Goal: Task Accomplishment & Management: Manage account settings

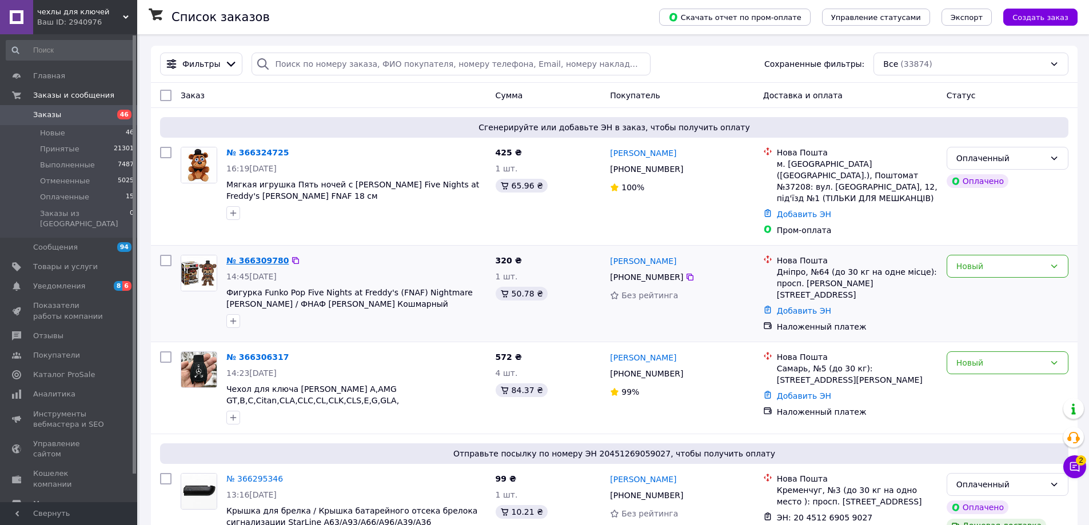
click at [265, 256] on link "№ 366309780" at bounding box center [257, 260] width 62 height 9
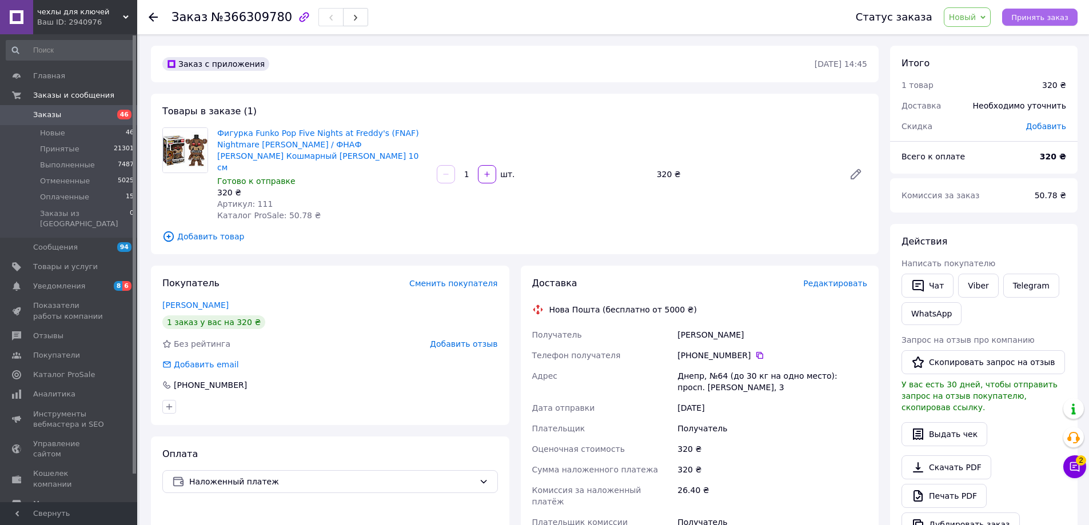
click at [1059, 15] on span "Принять заказ" at bounding box center [1039, 17] width 57 height 9
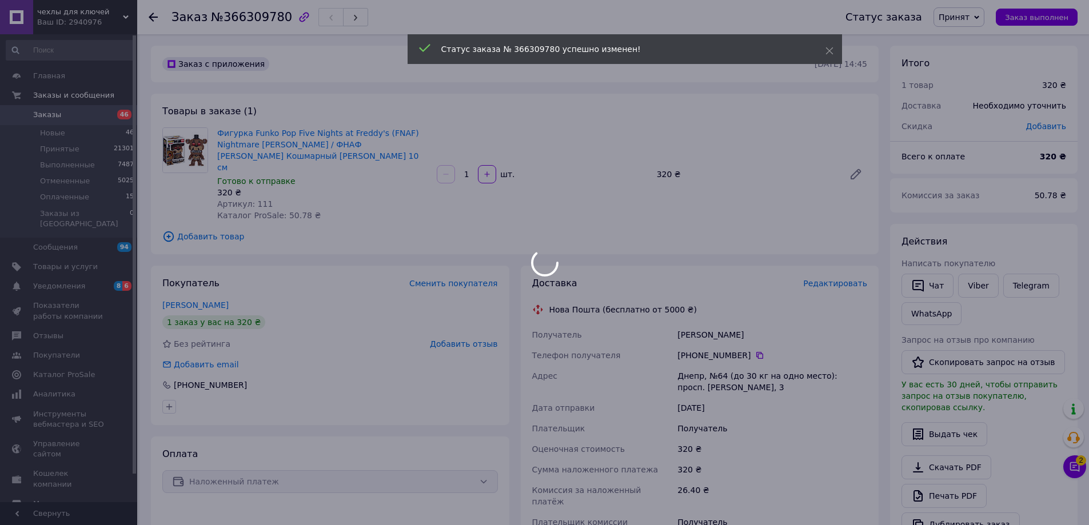
click at [989, 273] on div "Viber" at bounding box center [978, 285] width 45 height 29
click at [980, 292] on div at bounding box center [544, 262] width 1089 height 525
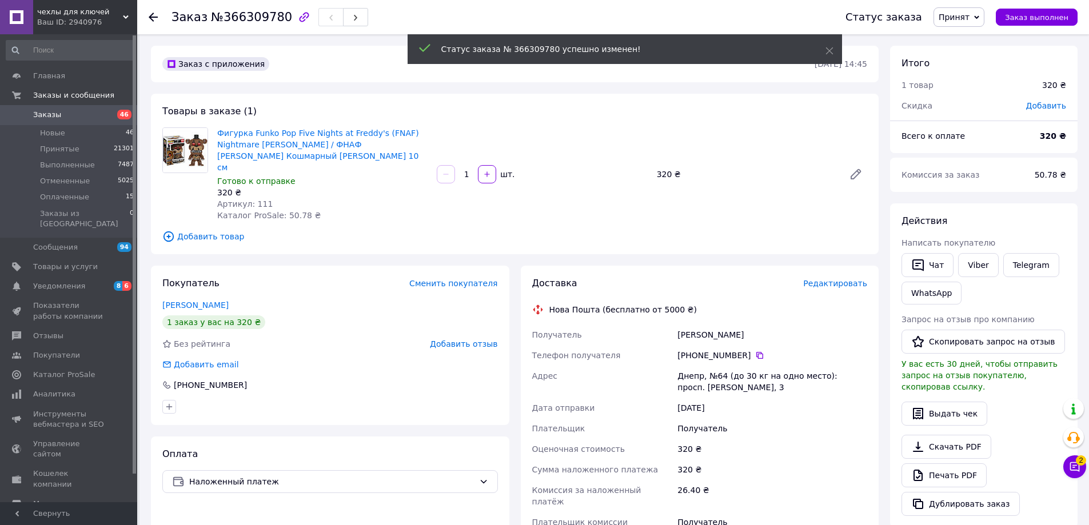
click at [978, 286] on div "Чат Viber Telegram WhatsApp" at bounding box center [983, 279] width 169 height 56
click at [976, 282] on div "Чат Viber Telegram WhatsApp" at bounding box center [983, 279] width 169 height 56
click at [975, 269] on link "Viber" at bounding box center [978, 265] width 40 height 24
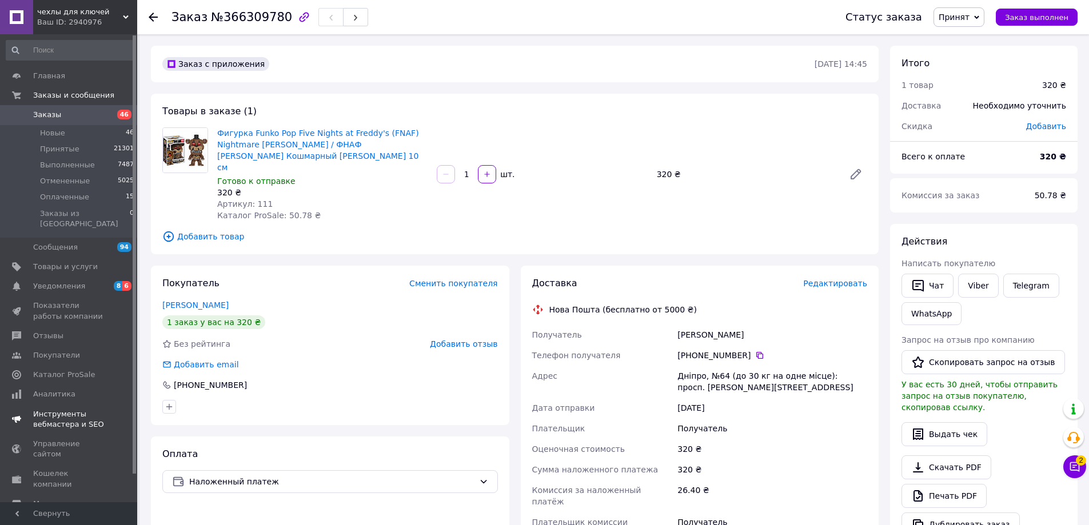
click at [104, 281] on span "Уведомления" at bounding box center [69, 286] width 73 height 10
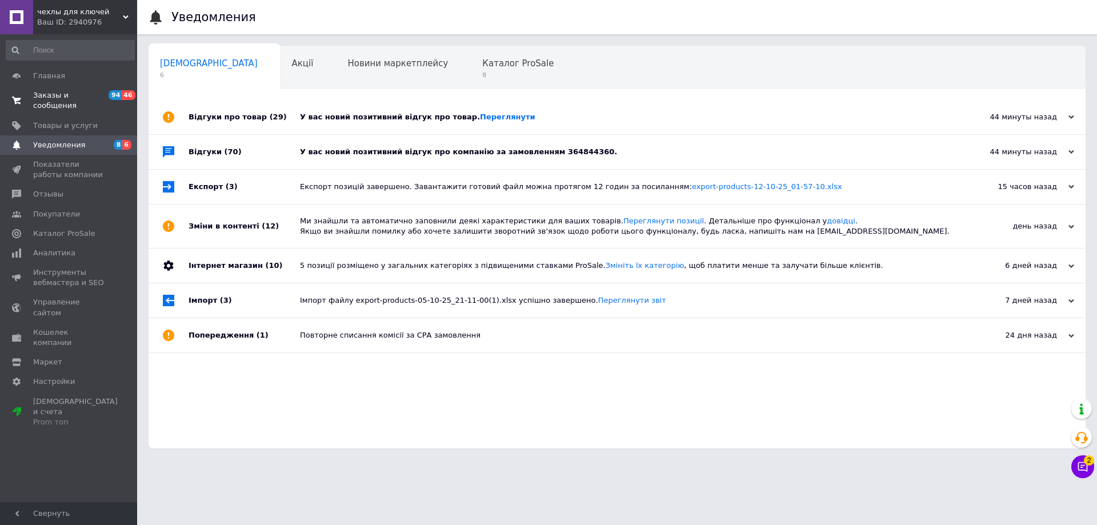
click at [86, 89] on link "Заказы и сообщения 94 46" at bounding box center [70, 101] width 141 height 30
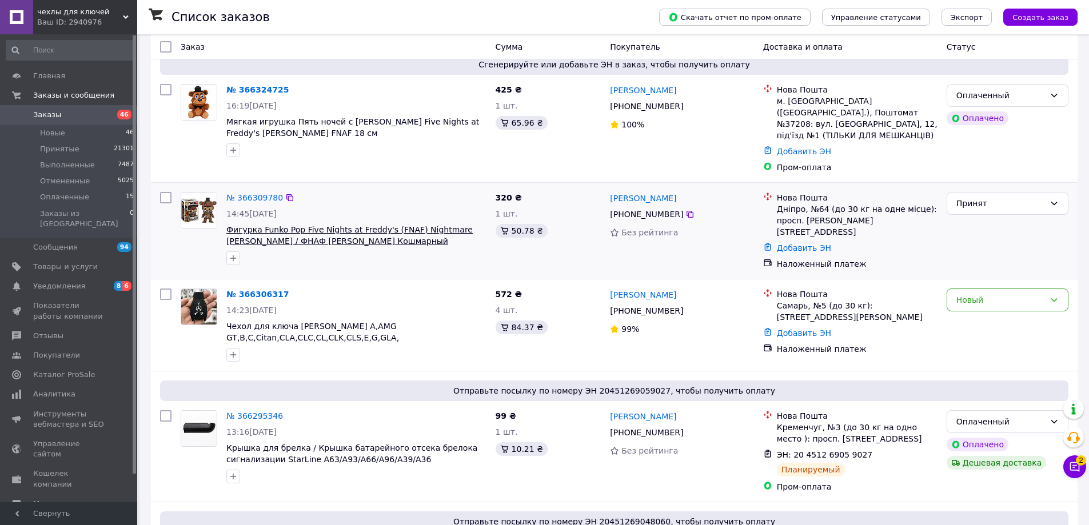
scroll to position [114, 0]
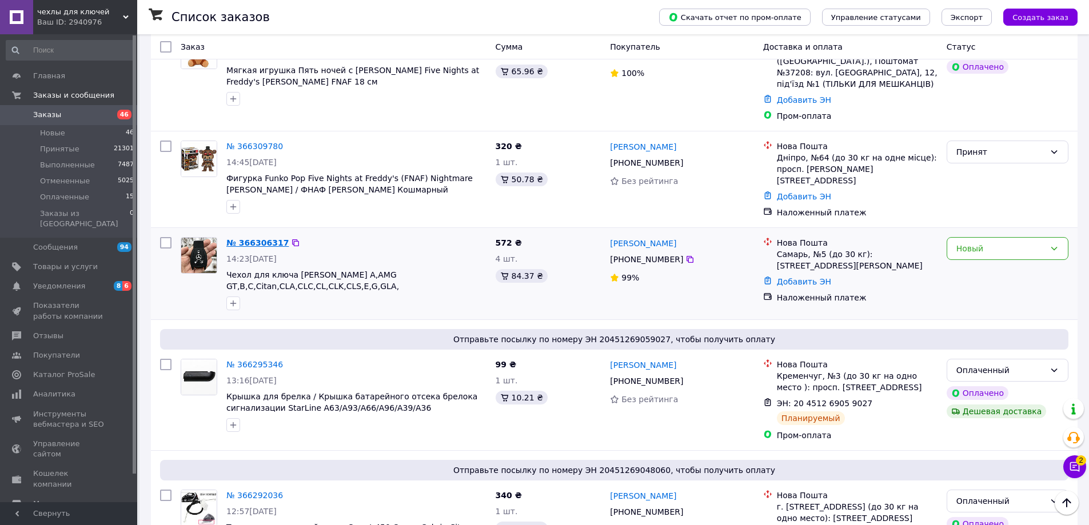
click at [252, 238] on link "№ 366306317" at bounding box center [257, 242] width 62 height 9
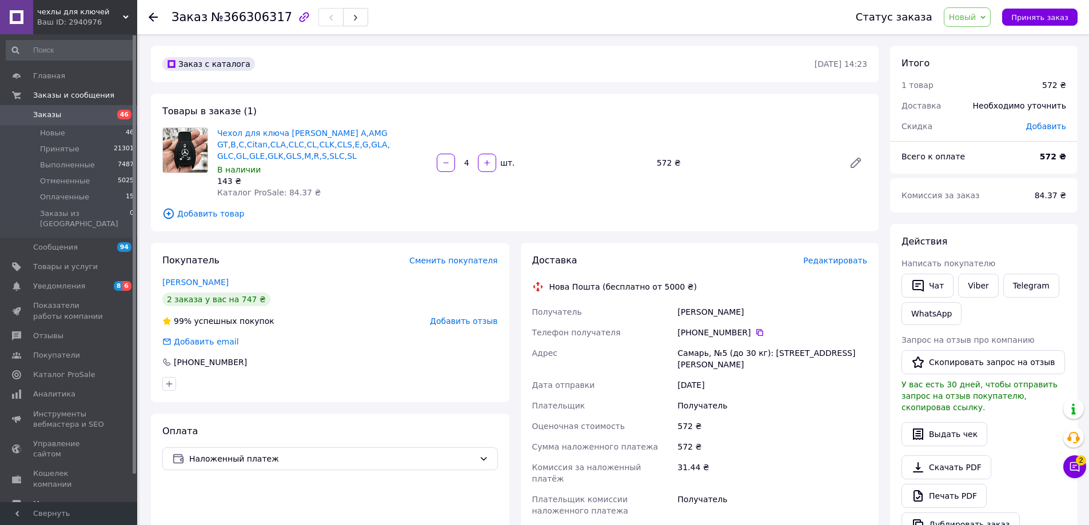
click at [1028, 33] on div "Статус заказа Новый Принят Выполнен Отменен Оплаченный Принять заказ" at bounding box center [955, 17] width 245 height 34
click at [1038, 13] on span "Принять заказ" at bounding box center [1039, 17] width 57 height 9
click at [979, 283] on link "Viber" at bounding box center [978, 286] width 40 height 24
click at [980, 289] on link "Viber" at bounding box center [978, 286] width 40 height 24
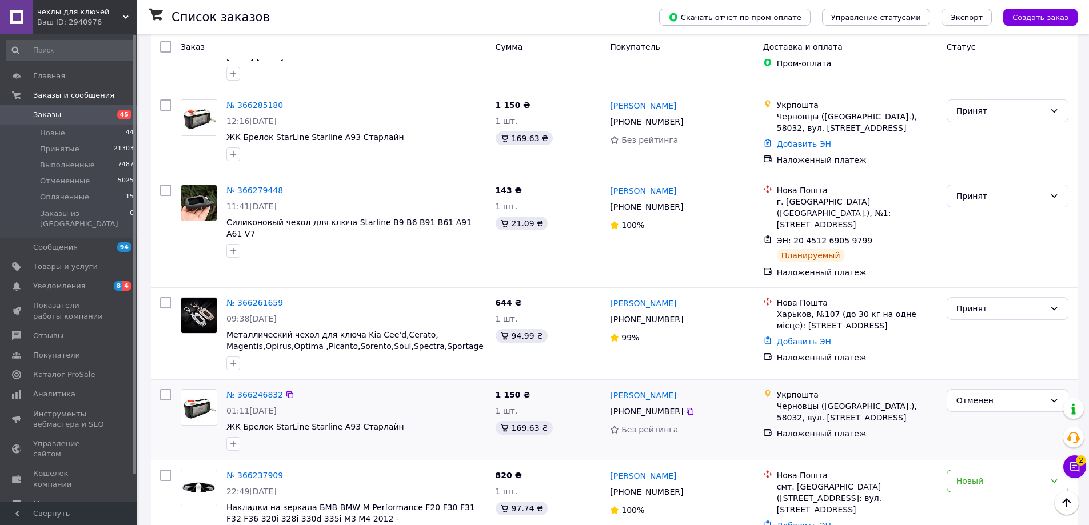
scroll to position [800, 0]
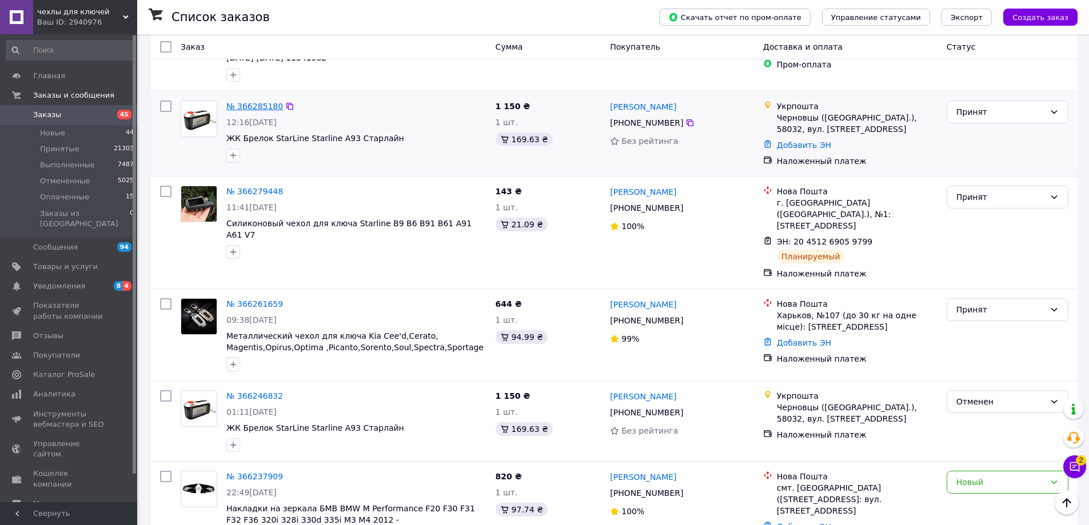
click at [265, 102] on link "№ 366285180" at bounding box center [254, 106] width 57 height 9
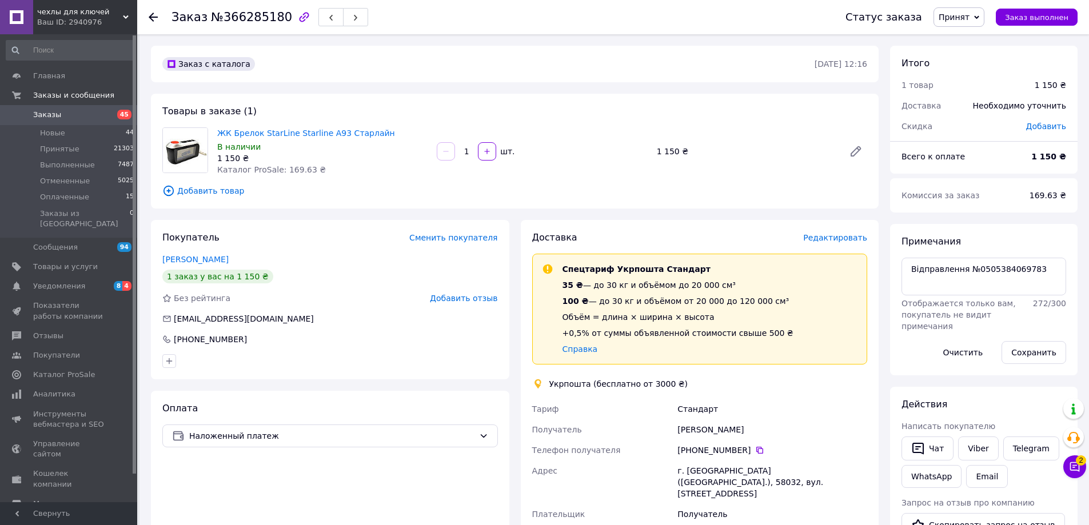
click at [846, 233] on span "Редактировать" at bounding box center [835, 237] width 64 height 9
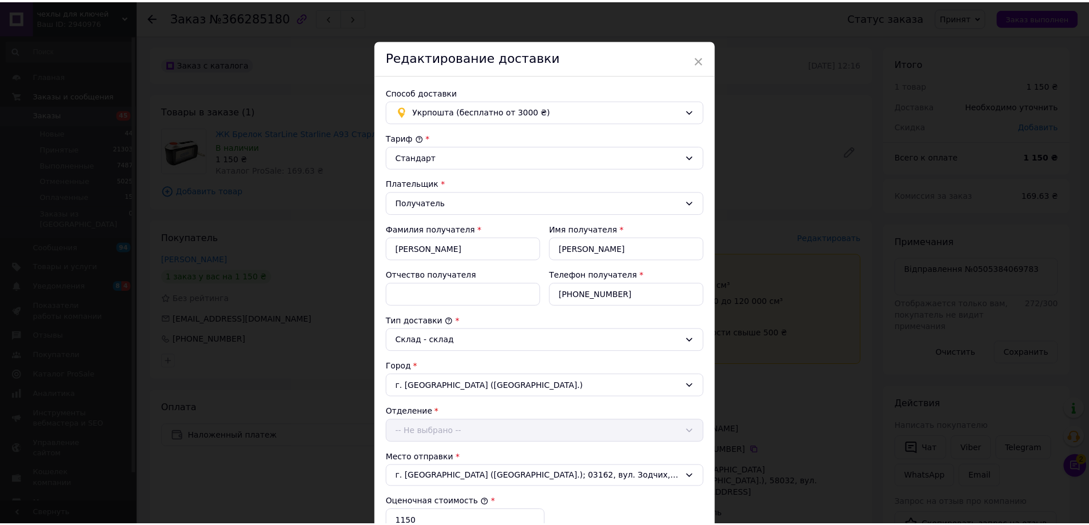
scroll to position [296, 0]
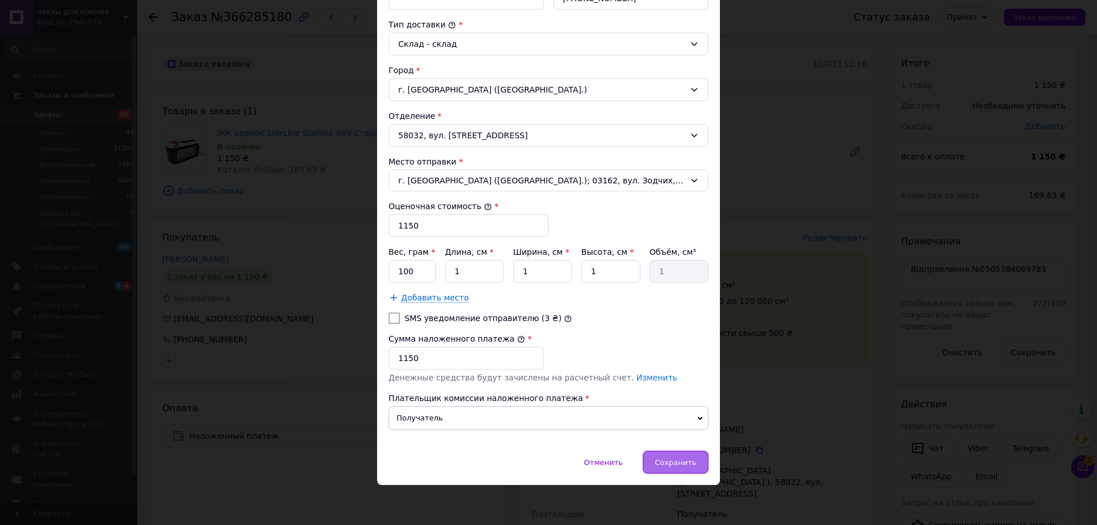
click at [688, 465] on span "Сохранить" at bounding box center [676, 462] width 42 height 9
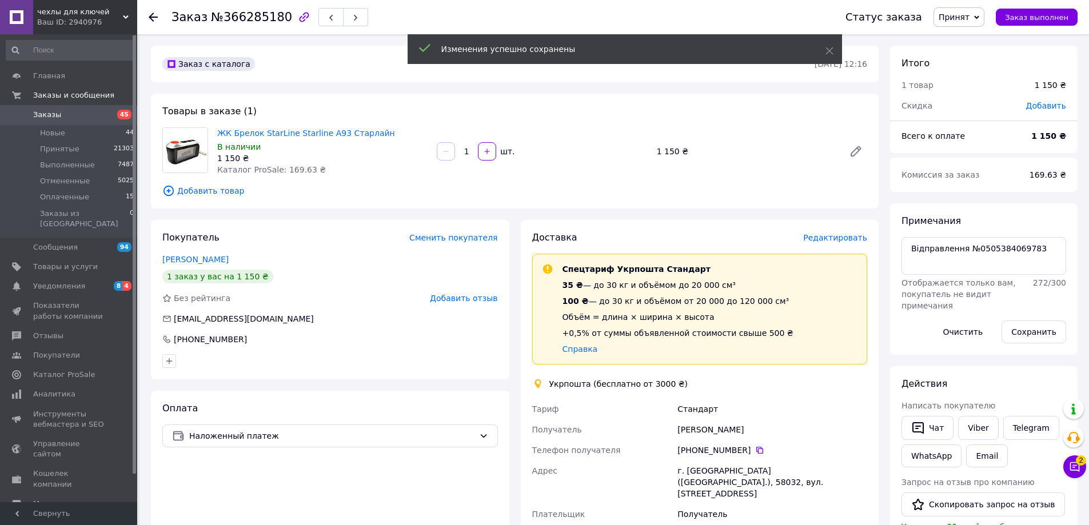
scroll to position [114, 0]
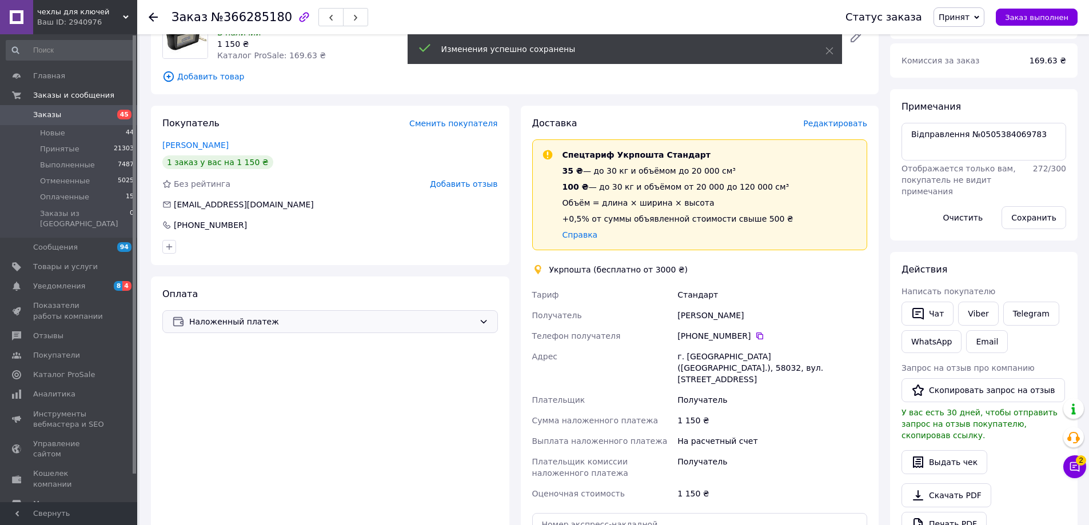
click at [268, 330] on div "Наложенный платеж" at bounding box center [330, 321] width 336 height 23
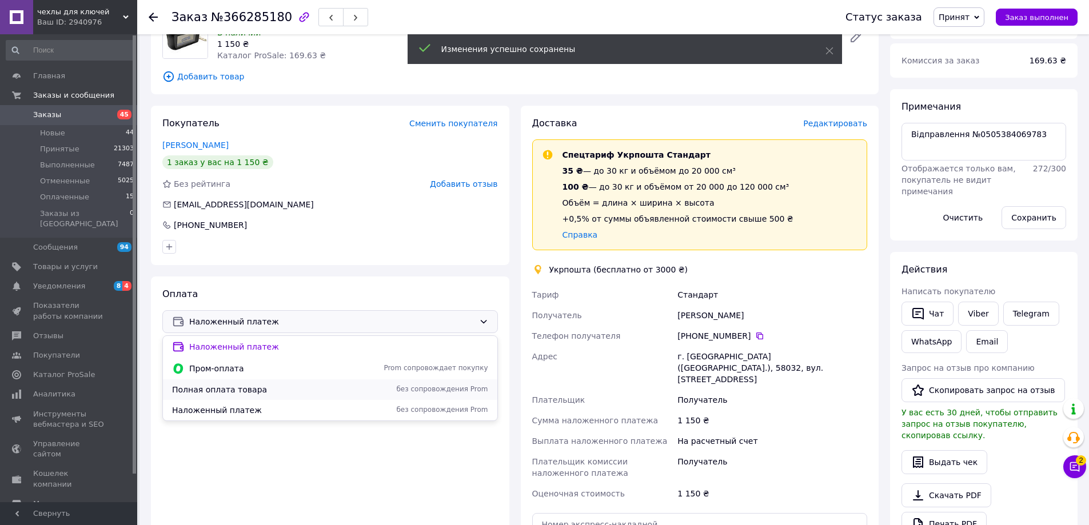
click at [221, 392] on span "Полная оплата товара" at bounding box center [265, 389] width 187 height 11
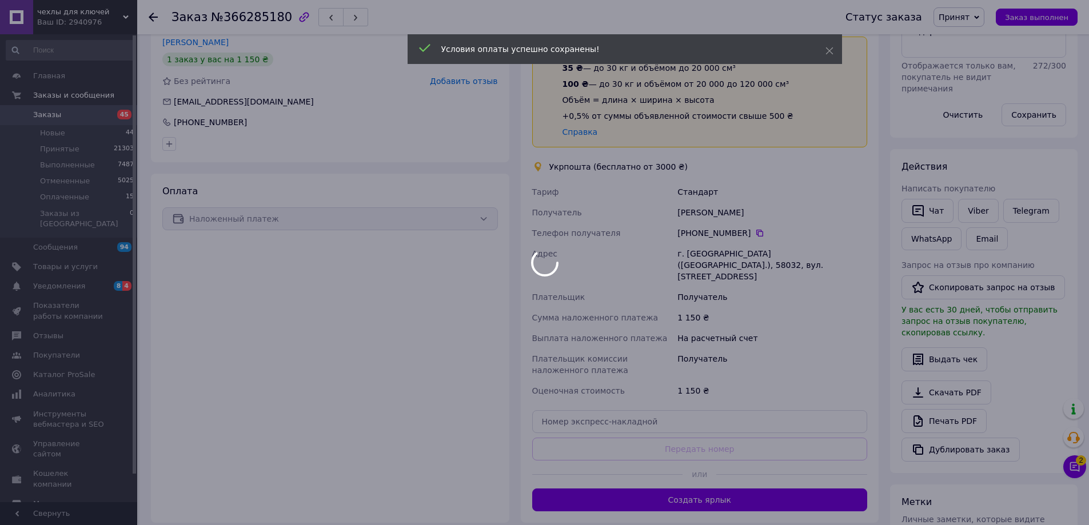
scroll to position [229, 0]
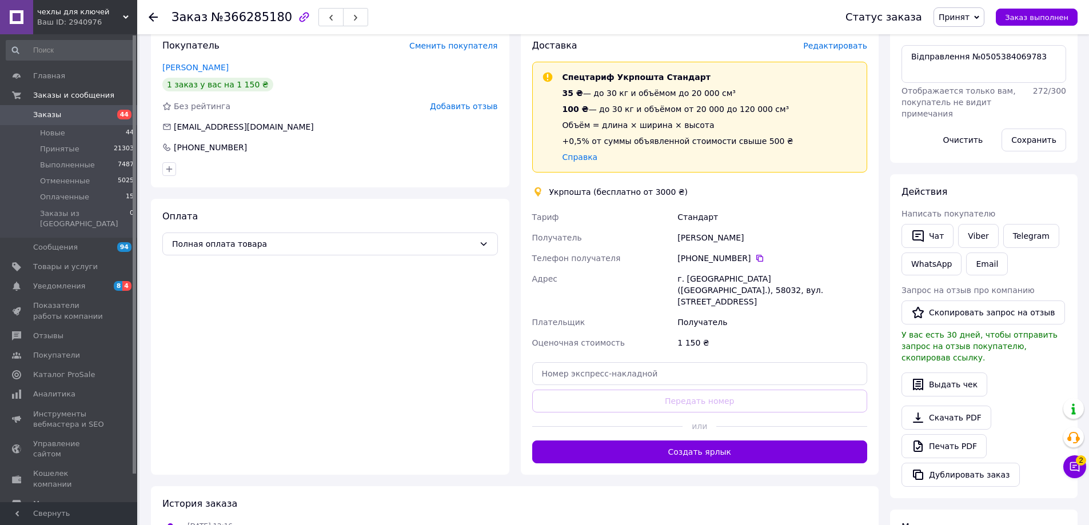
scroll to position [171, 0]
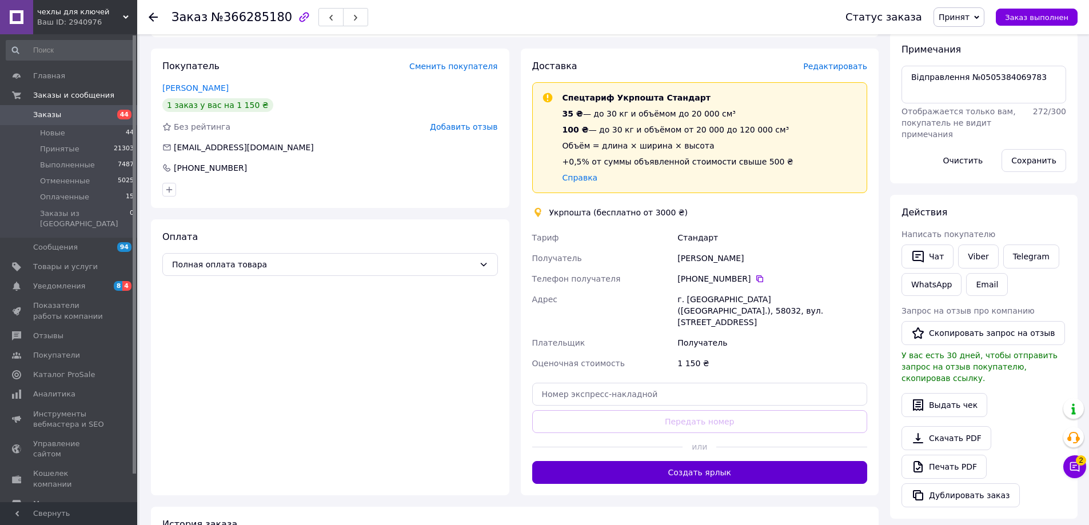
click at [729, 461] on button "Создать ярлык" at bounding box center [700, 472] width 336 height 23
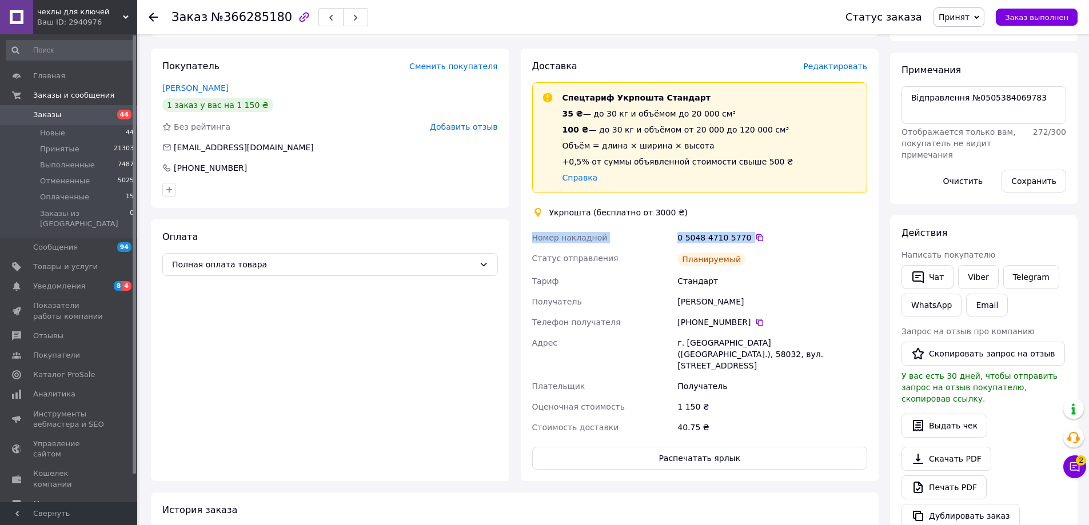
drag, startPoint x: 534, startPoint y: 238, endPoint x: 781, endPoint y: 231, distance: 247.6
click at [781, 231] on div "Номер накладной 0 5048 4710 5770   Статус отправления Планируемый Тариф Стандар…" at bounding box center [700, 332] width 340 height 210
copy div "Номер накладной 0 5048 4710 5770"
click at [975, 275] on link "Viber" at bounding box center [978, 277] width 40 height 24
click at [650, 470] on div "Заказ с каталога 12.10.2025 • 12:16 Товары в заказе (1) ЖК Брелок StarLine Star…" at bounding box center [514, 297] width 739 height 846
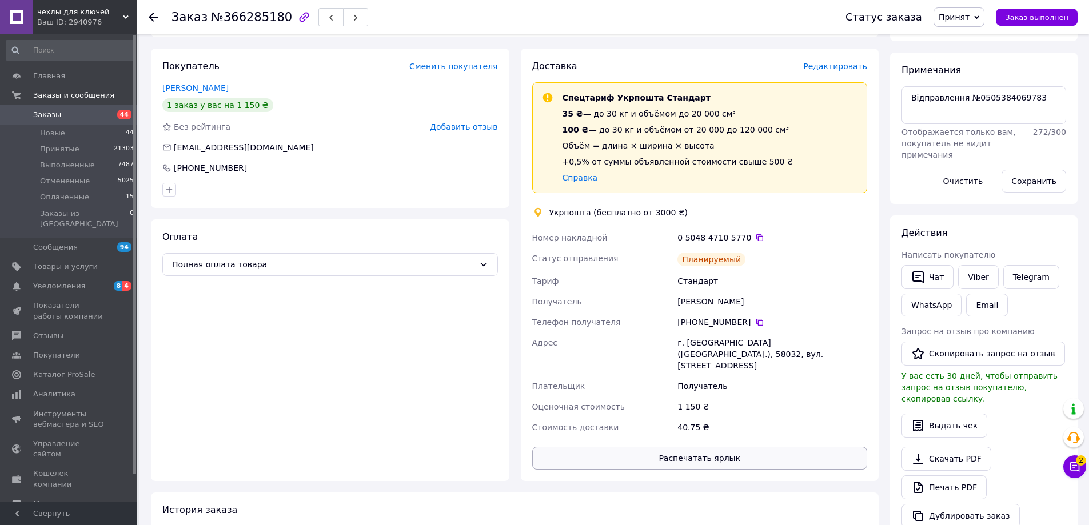
click at [654, 447] on button "Распечатать ярлык" at bounding box center [700, 458] width 336 height 23
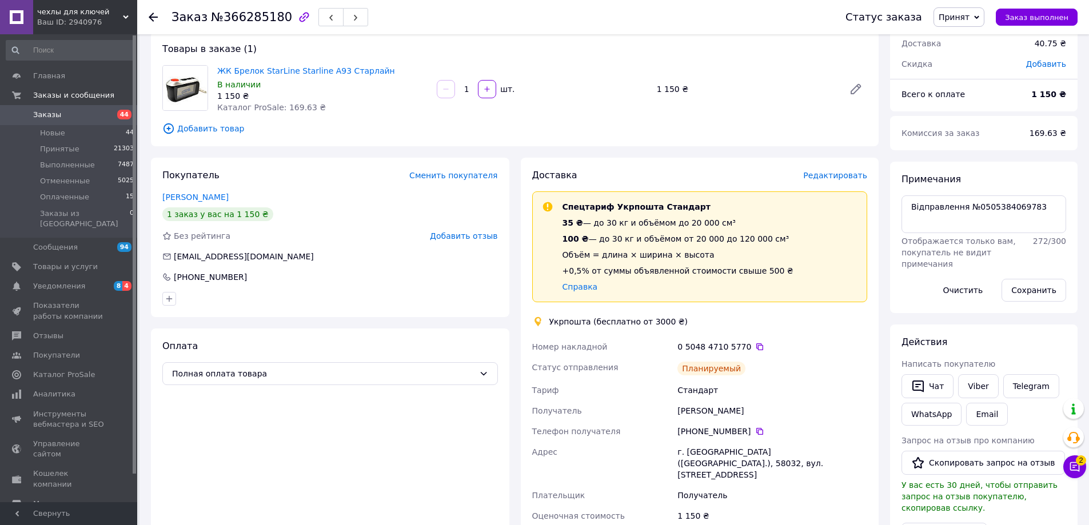
scroll to position [0, 0]
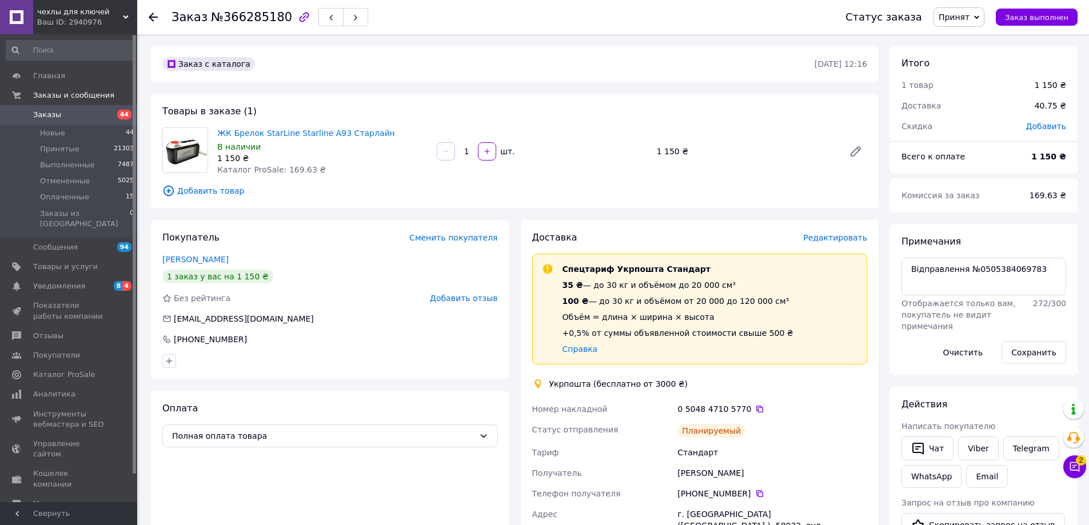
click at [616, 498] on div "Телефон получателя" at bounding box center [603, 494] width 146 height 21
click at [974, 274] on textarea "Відправлення №0505384069783" at bounding box center [983, 277] width 165 height 38
drag, startPoint x: 1024, startPoint y: 286, endPoint x: 996, endPoint y: 292, distance: 28.6
click at [991, 287] on textarea "Відправлення №0505384069783" at bounding box center [983, 277] width 165 height 38
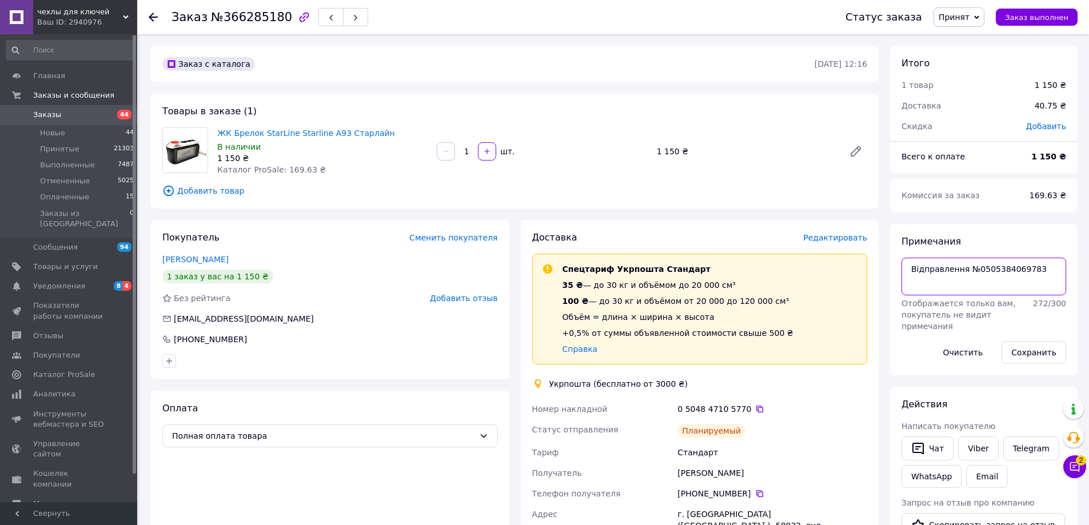
click at [1004, 269] on textarea "Відправлення №0505384069783" at bounding box center [983, 277] width 165 height 38
paste textarea "5048 4710 5770"
click at [973, 269] on textarea "Відправлення №0 5048 4710 5770" at bounding box center [983, 277] width 165 height 38
type textarea "Відправлення № 0 5048 4710 5770"
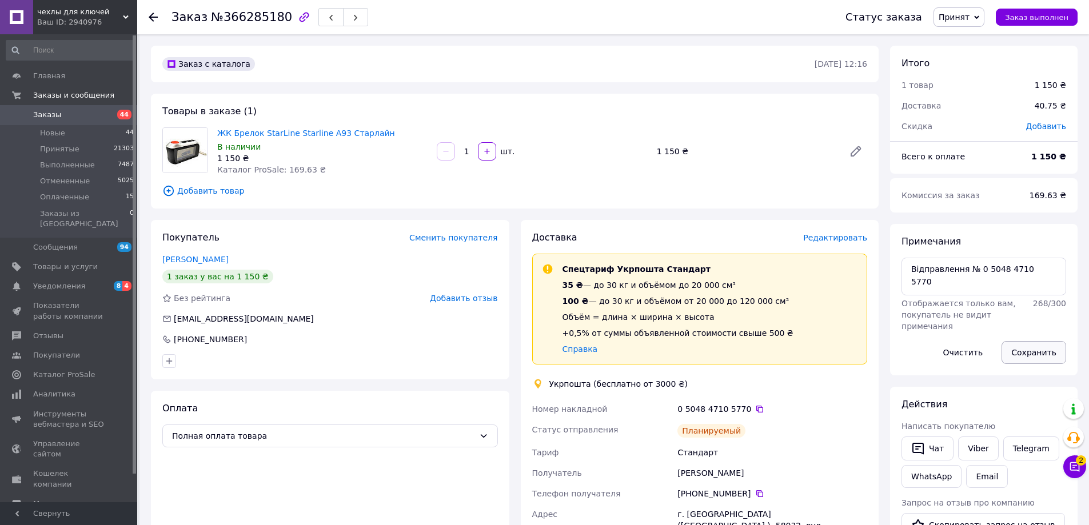
click at [1024, 361] on button "Сохранить" at bounding box center [1033, 352] width 65 height 23
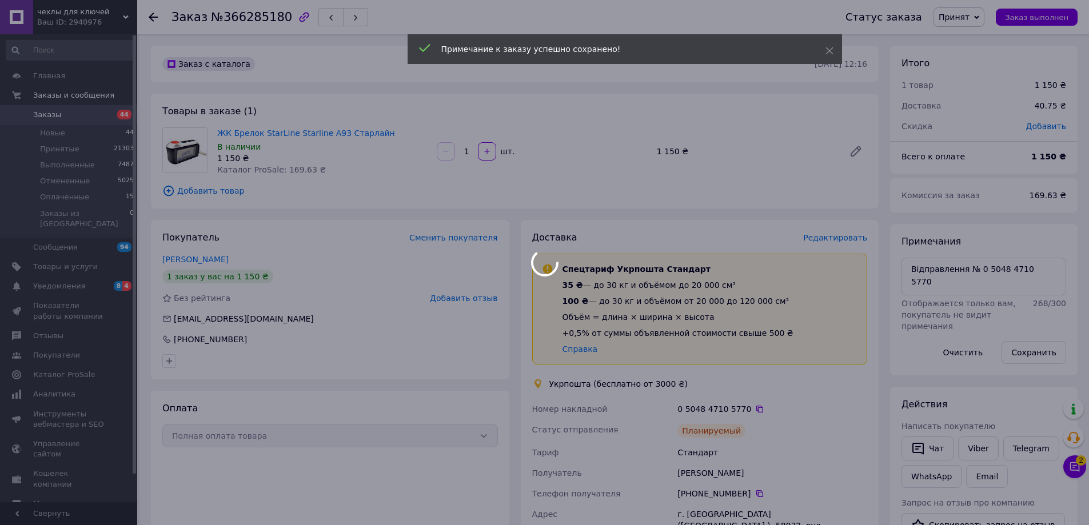
click at [1023, 12] on div at bounding box center [544, 262] width 1089 height 525
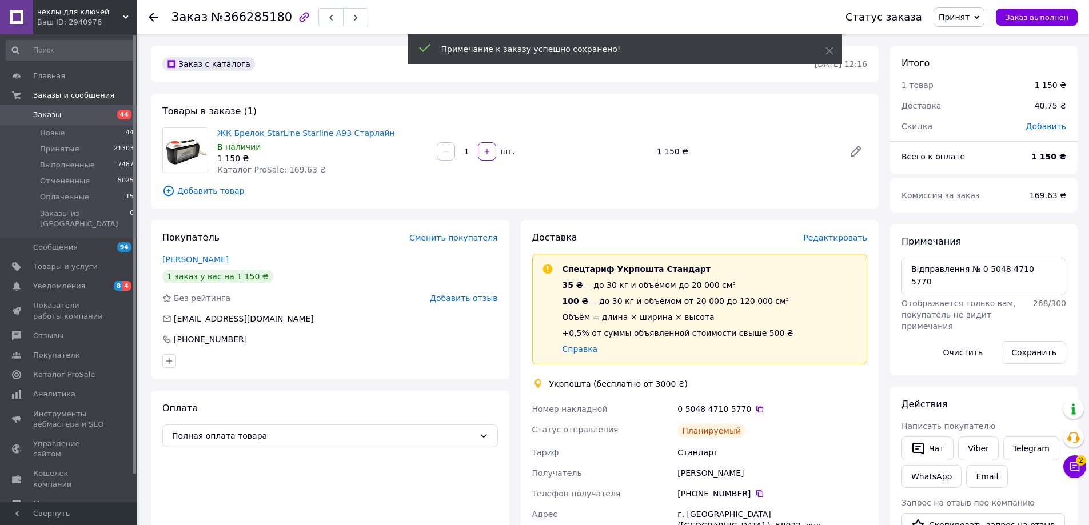
click at [1084, 470] on button "Чат с покупателем 2" at bounding box center [1074, 467] width 23 height 23
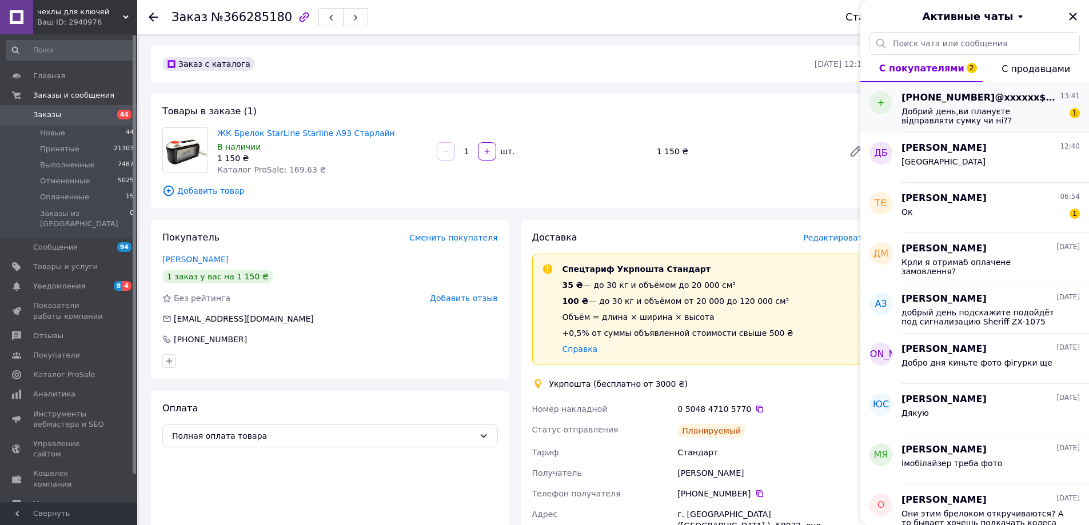
click at [979, 116] on span "Добрий день,ви плануєте відправляти сумку чи ні??" at bounding box center [982, 116] width 162 height 18
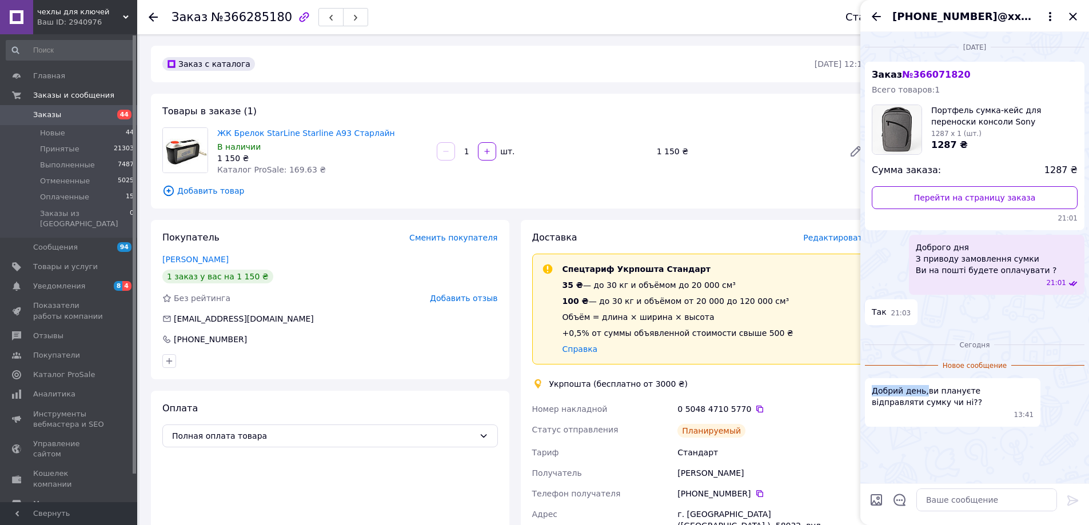
drag, startPoint x: 923, startPoint y: 380, endPoint x: 868, endPoint y: 368, distance: 56.0
click at [868, 378] on div "Добрий день,ви плануєте відправляти сумку чи ні?? 13:41" at bounding box center [952, 402] width 175 height 49
copy span "Добрий день,"
drag, startPoint x: 962, startPoint y: 485, endPoint x: 968, endPoint y: 496, distance: 12.5
click at [963, 488] on div at bounding box center [974, 505] width 229 height 42
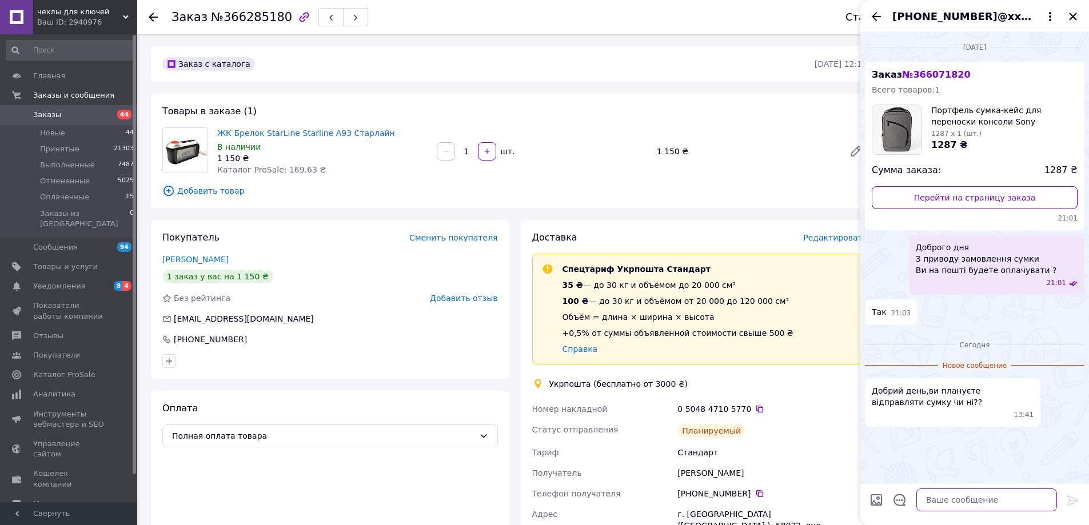
click at [968, 496] on textarea at bounding box center [986, 500] width 141 height 23
paste textarea "Добрий день,"
type textarea "Добрий день,"
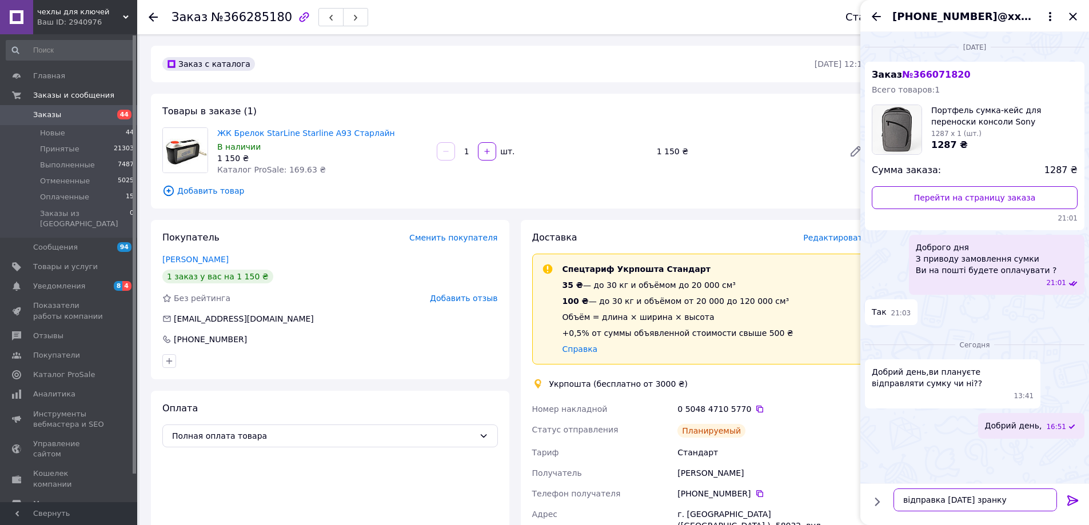
type textarea "відправка завтра зранку"
type textarea "вибачте за довгу відправку"
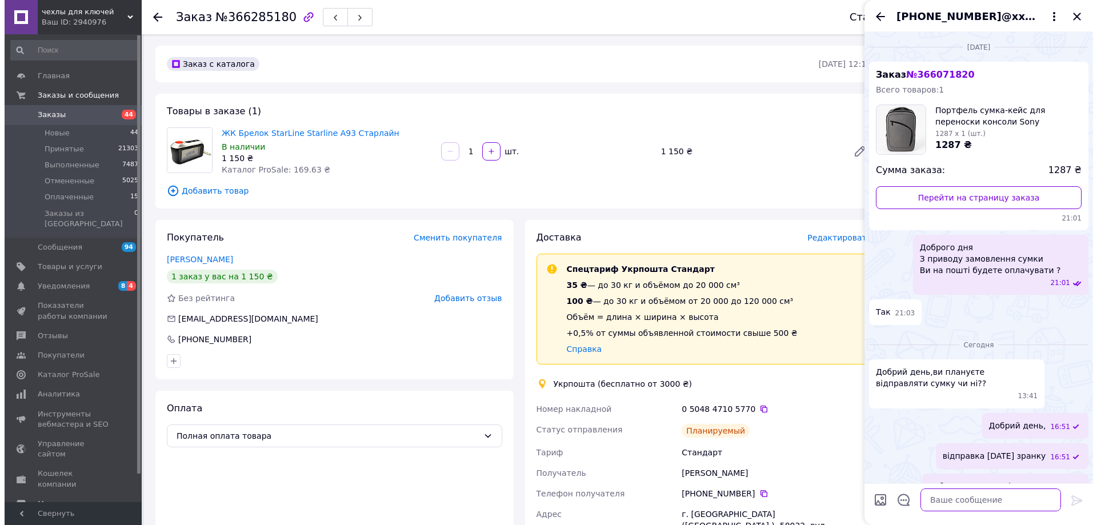
scroll to position [9, 0]
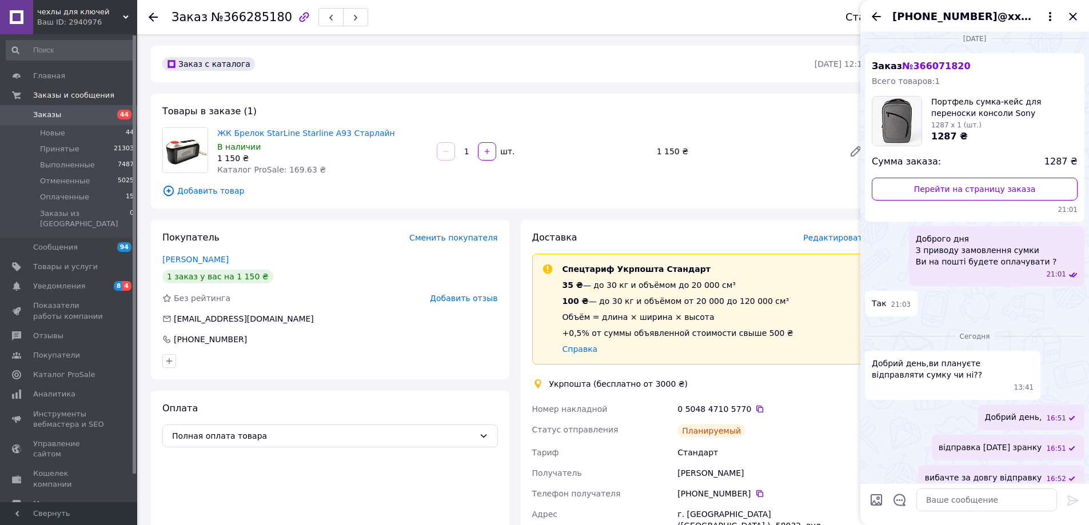
click at [1075, 18] on icon "Закрыть" at bounding box center [1072, 16] width 7 height 7
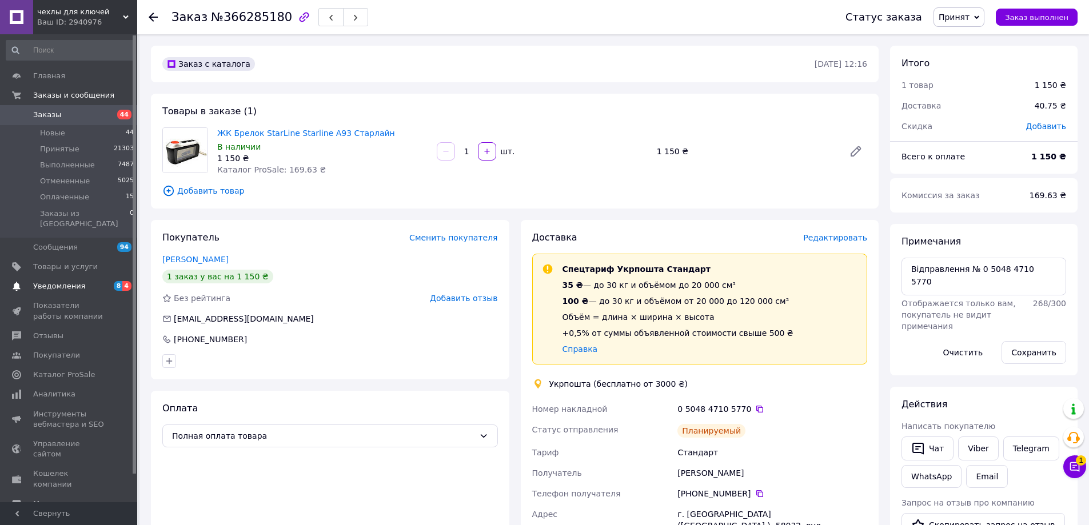
click at [101, 281] on span "Уведомления" at bounding box center [69, 286] width 73 height 10
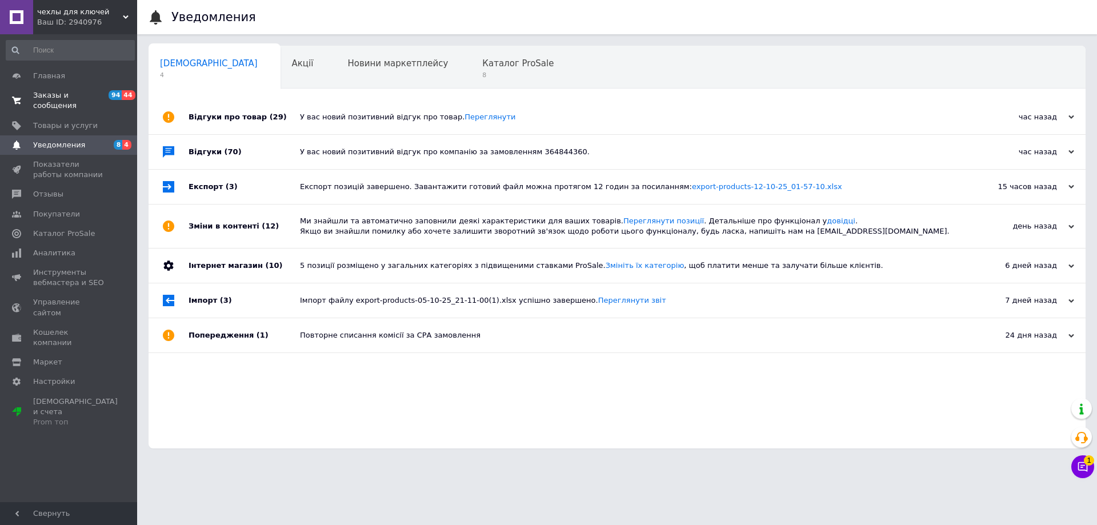
click at [99, 96] on span "Заказы и сообщения" at bounding box center [69, 100] width 73 height 21
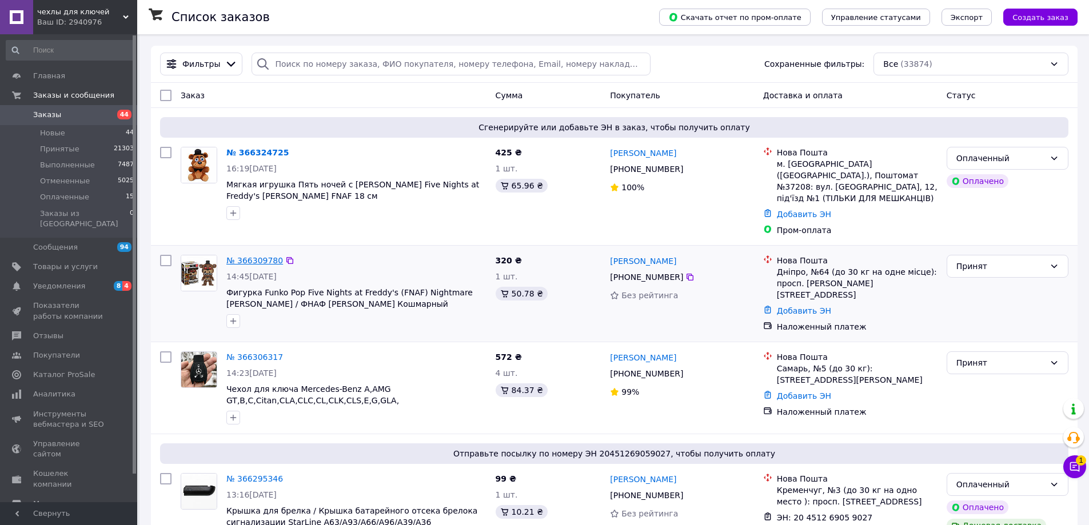
click at [243, 256] on link "№ 366309780" at bounding box center [254, 260] width 57 height 9
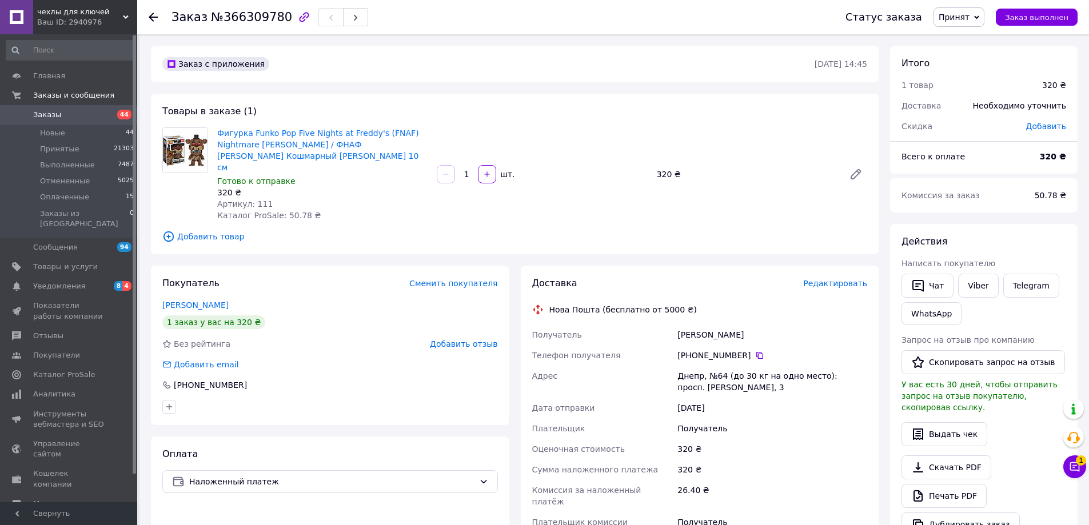
click at [86, 113] on span "Заказы" at bounding box center [69, 115] width 73 height 10
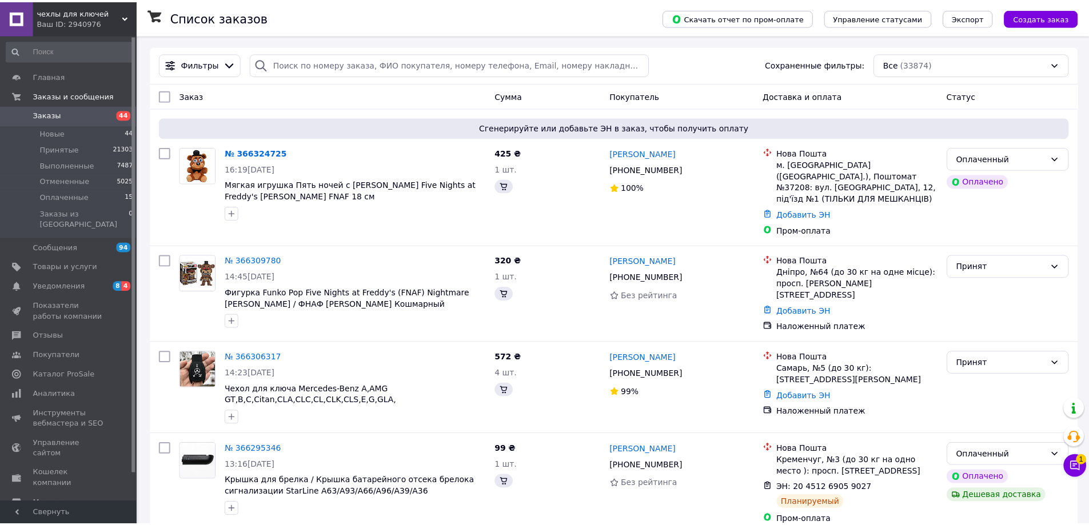
scroll to position [3352, 0]
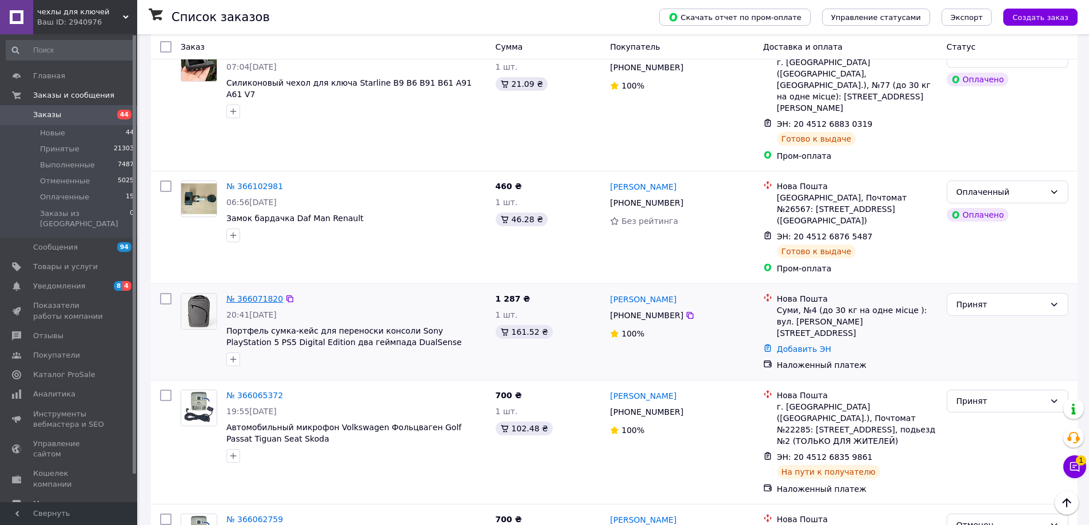
click at [245, 294] on link "№ 366071820" at bounding box center [254, 298] width 57 height 9
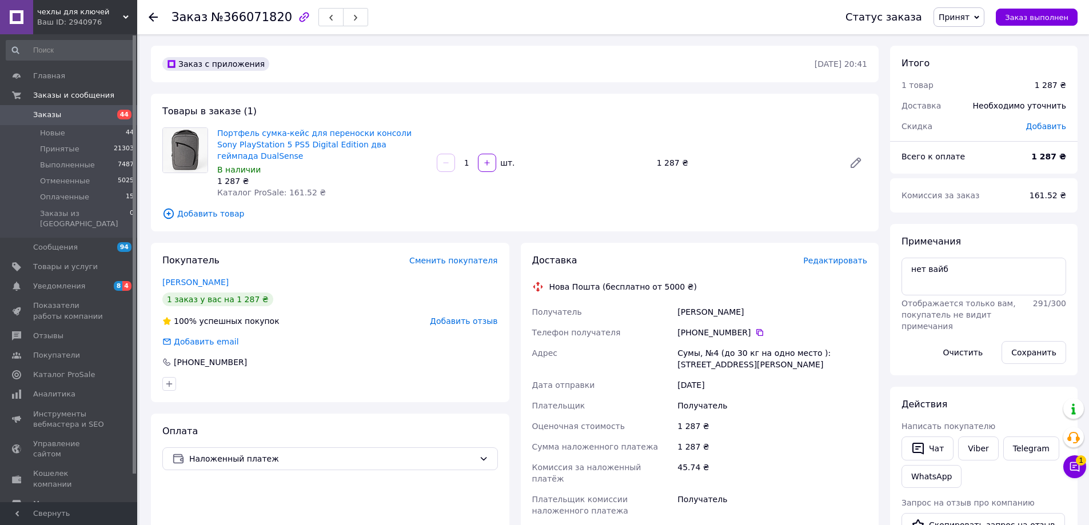
click at [826, 256] on span "Редактировать" at bounding box center [835, 260] width 64 height 9
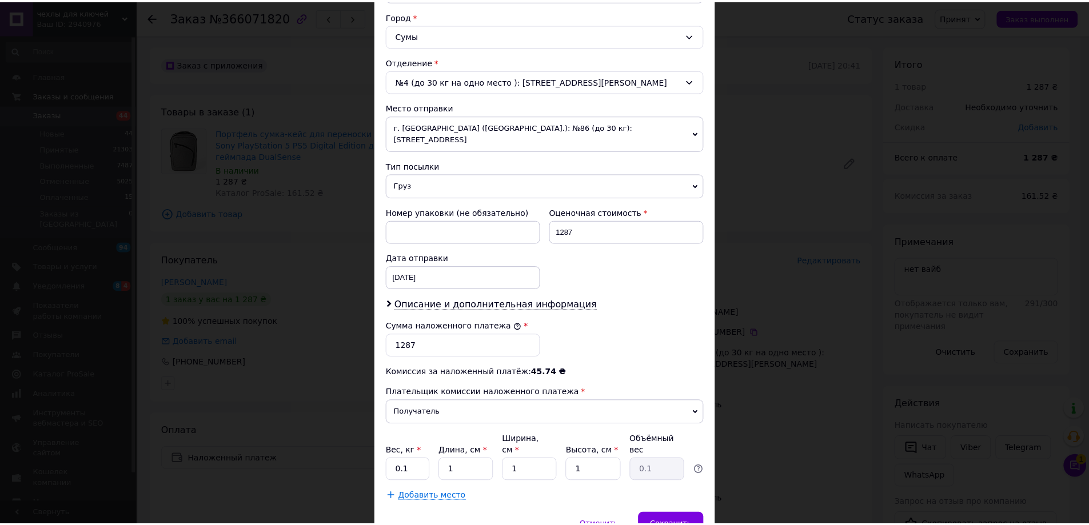
scroll to position [347, 0]
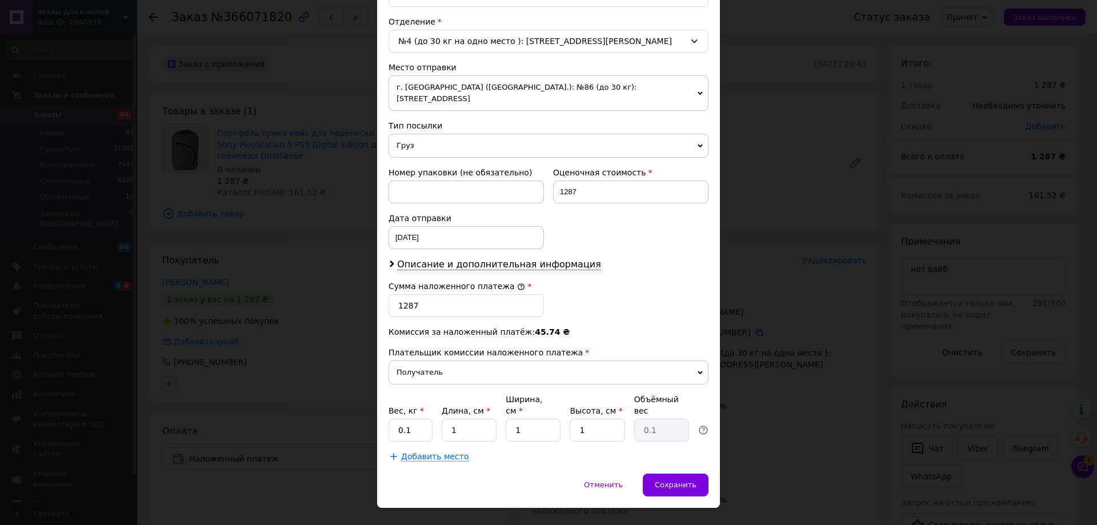
click at [756, 379] on div "× Редактирование доставки Способ доставки Нова Пошта (бесплатно от 5000 ₴) Плат…" at bounding box center [548, 262] width 1097 height 525
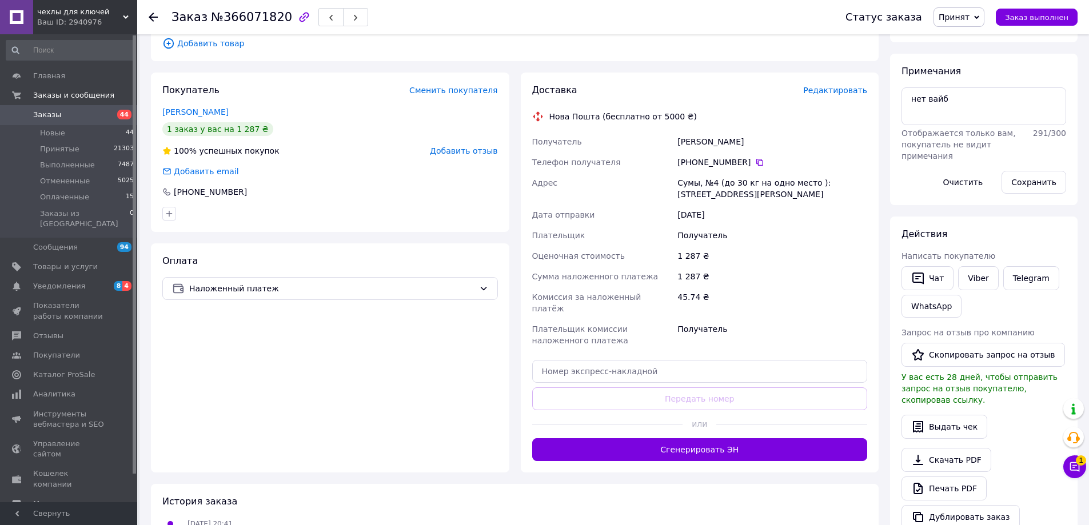
scroll to position [171, 0]
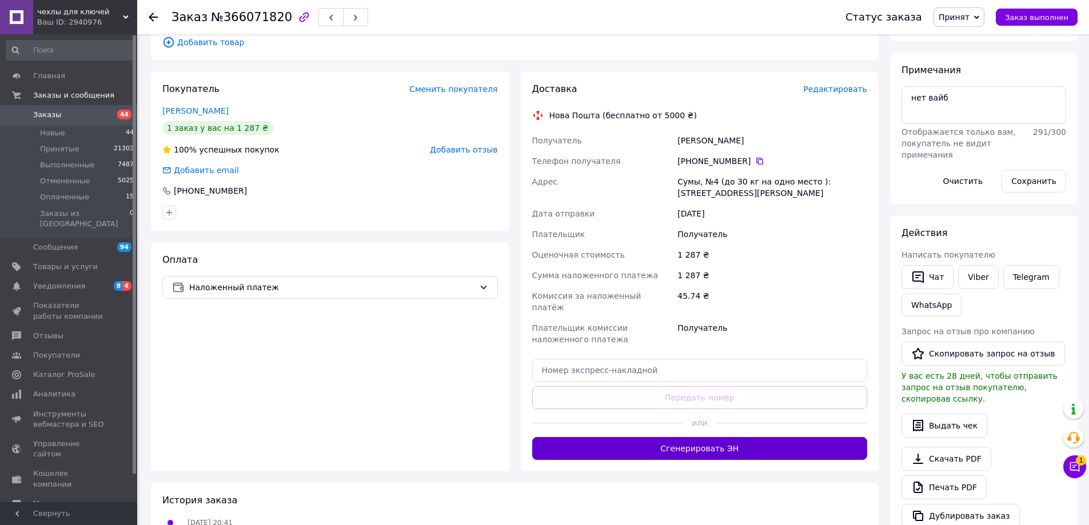
click at [734, 437] on button "Сгенерировать ЭН" at bounding box center [700, 448] width 336 height 23
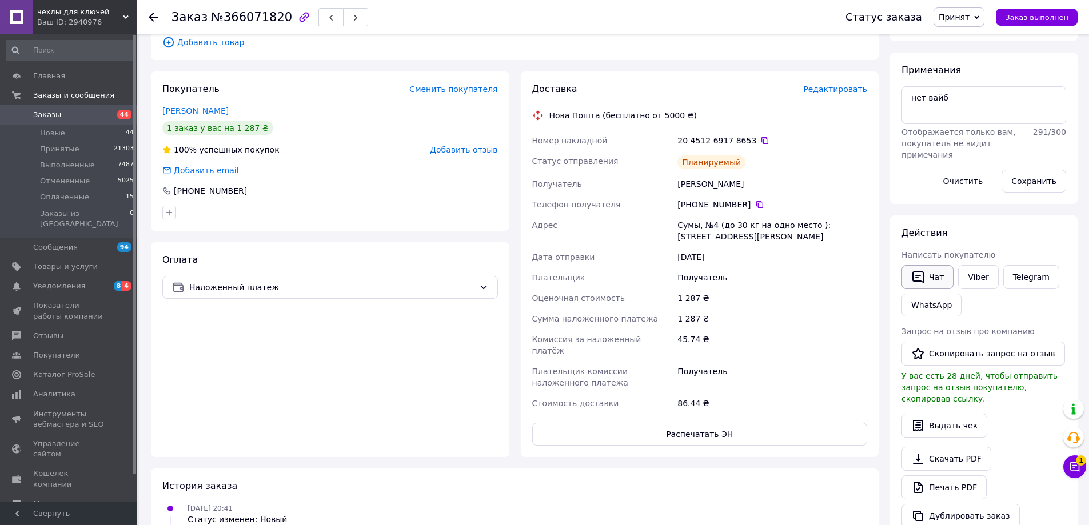
click at [927, 273] on button "Чат" at bounding box center [927, 277] width 52 height 24
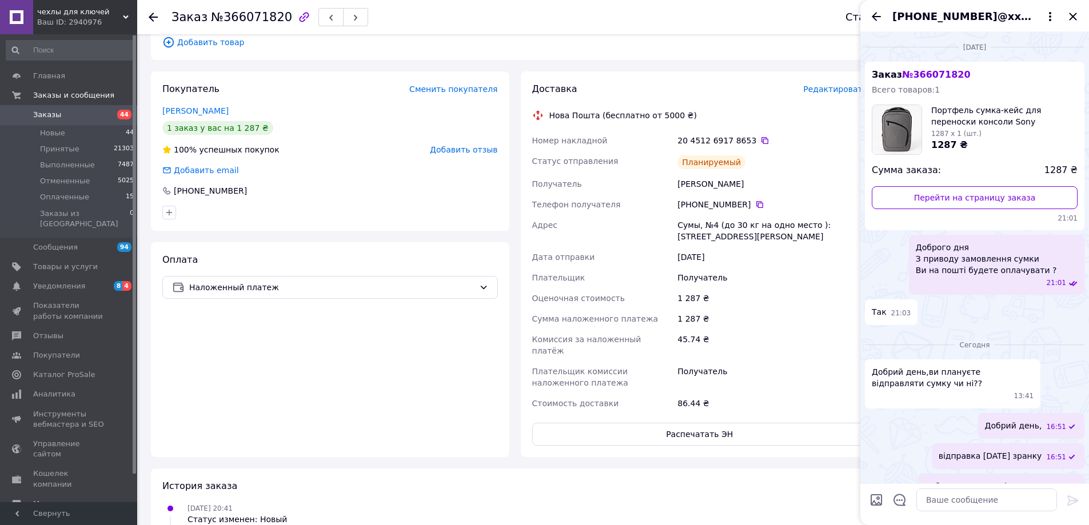
scroll to position [9, 0]
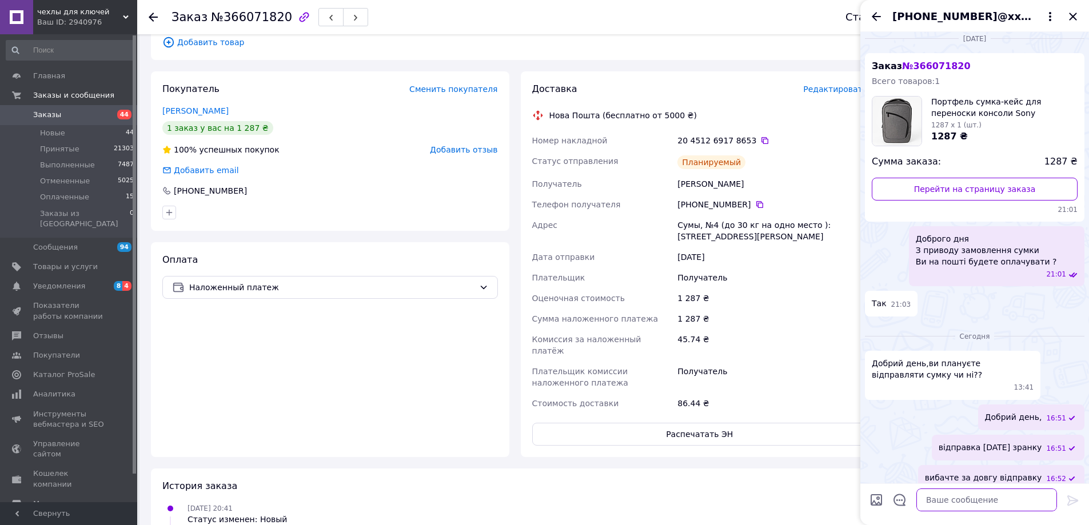
click at [982, 500] on textarea at bounding box center [986, 500] width 141 height 23
paste textarea "Відправлення: 20451269178653 Плановий час доставки: 13.10.2025 18:00 Вартість д…"
type textarea "Відправлення: 20451269178653 Плановий час доставки: 13.10.2025 18:00 Вартість д…"
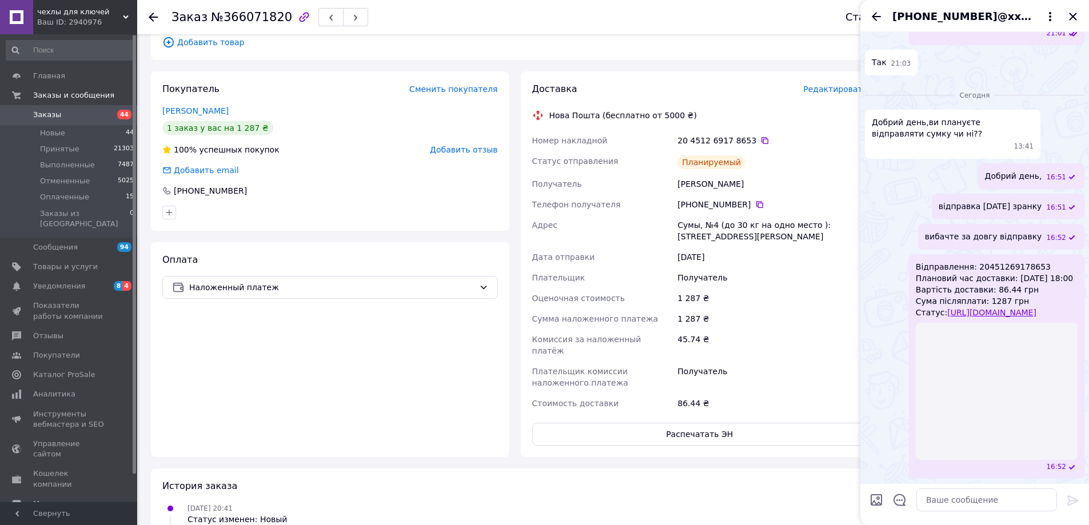
click at [1071, 14] on icon "Закрыть" at bounding box center [1072, 16] width 7 height 7
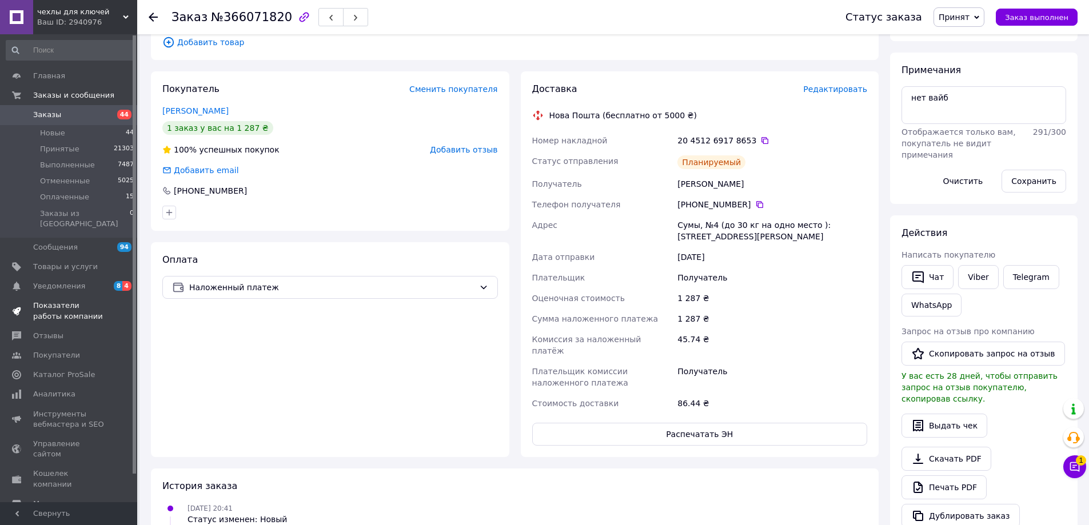
click at [99, 296] on link "Показатели работы компании" at bounding box center [70, 311] width 141 height 30
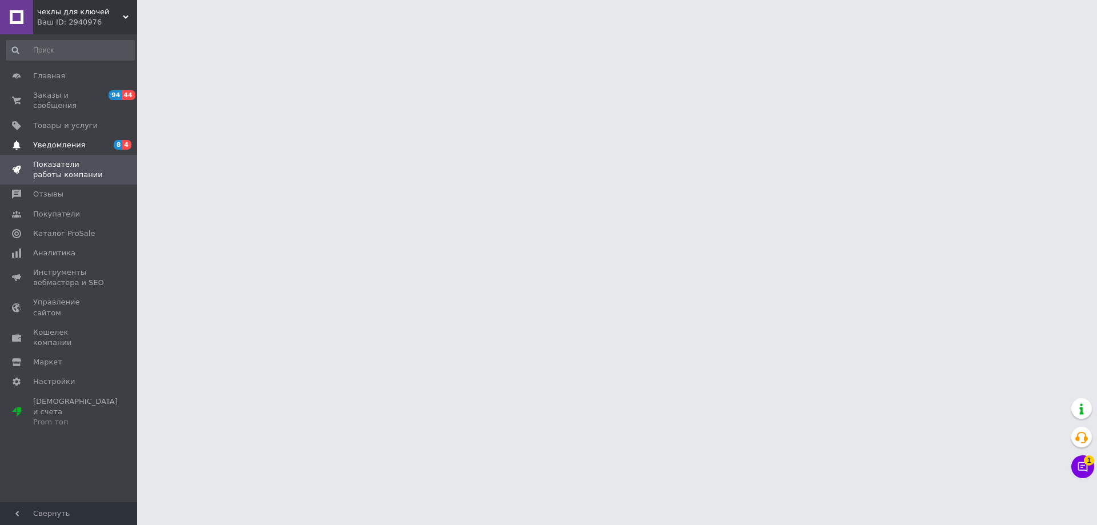
click at [81, 141] on link "Уведомления 8 4" at bounding box center [70, 144] width 141 height 19
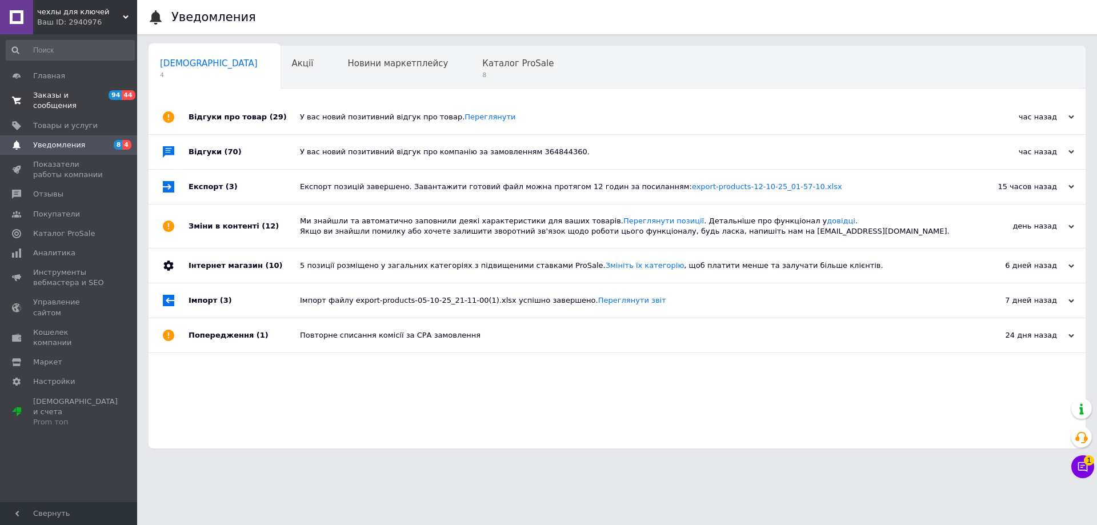
click at [103, 97] on span "Заказы и сообщения" at bounding box center [69, 100] width 73 height 21
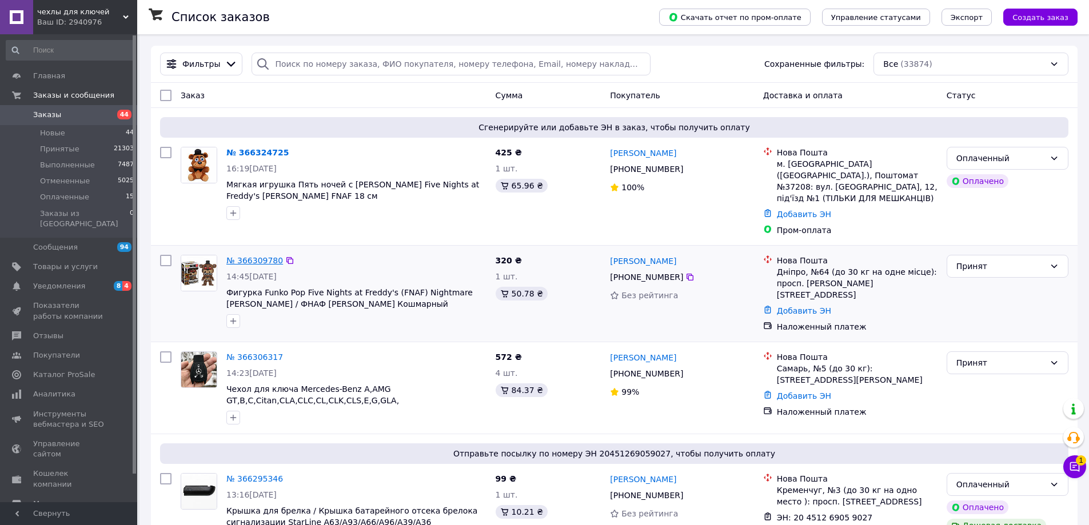
click at [257, 256] on link "№ 366309780" at bounding box center [254, 260] width 57 height 9
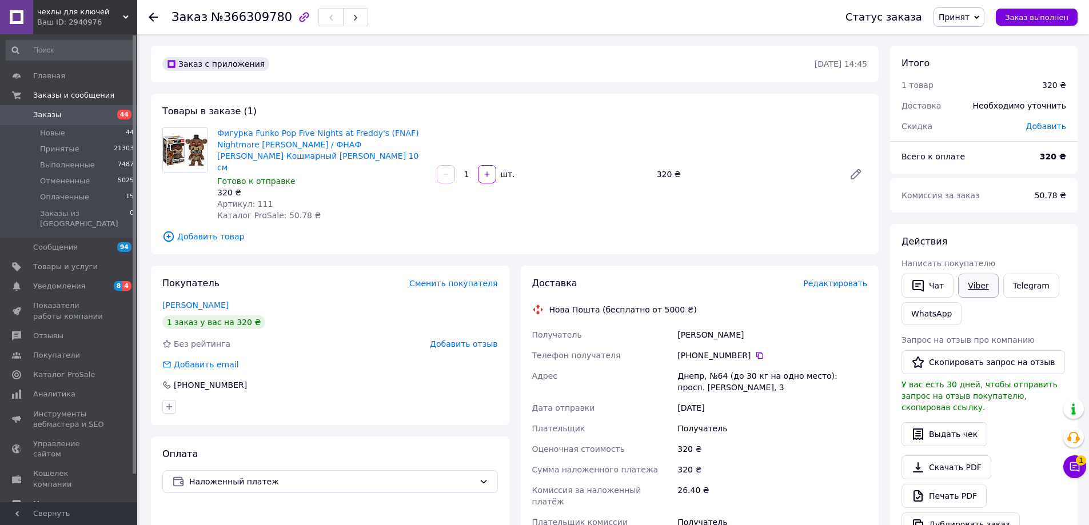
click at [985, 278] on link "Viber" at bounding box center [978, 286] width 40 height 24
click at [91, 281] on span "Уведомления" at bounding box center [69, 286] width 73 height 10
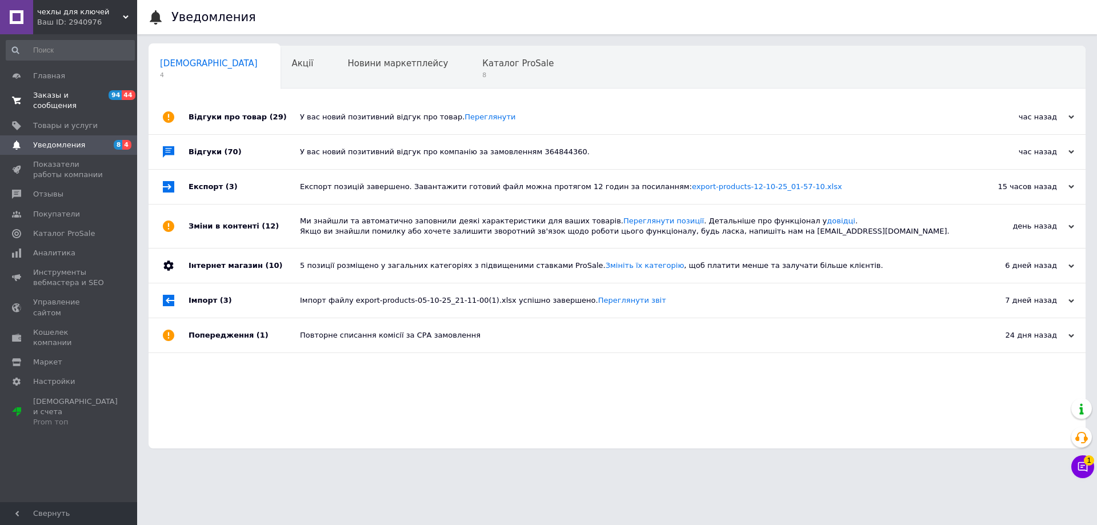
click at [110, 96] on span "94" at bounding box center [115, 95] width 13 height 10
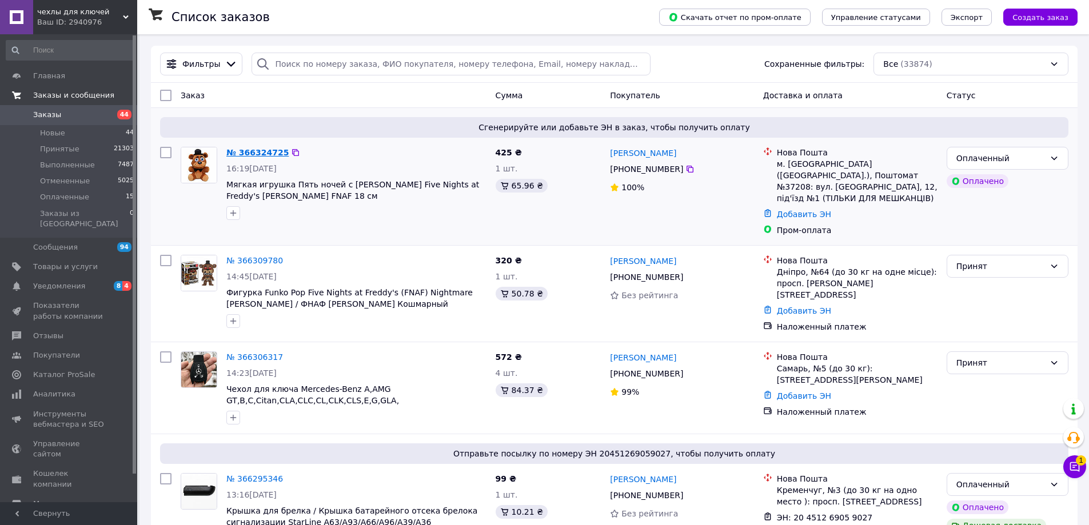
click at [261, 148] on link "№ 366324725" at bounding box center [257, 152] width 62 height 9
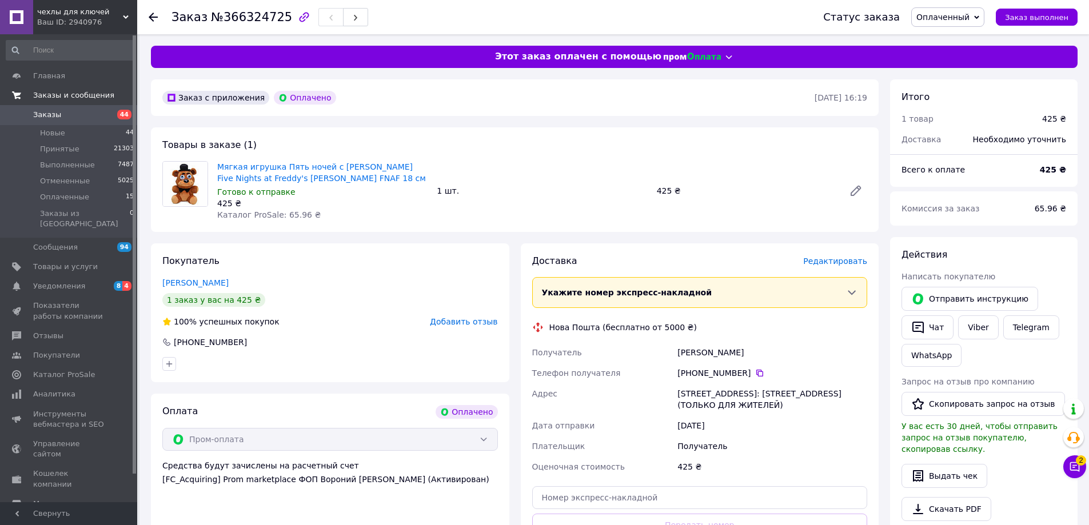
click at [839, 266] on span "Редактировать" at bounding box center [835, 261] width 64 height 9
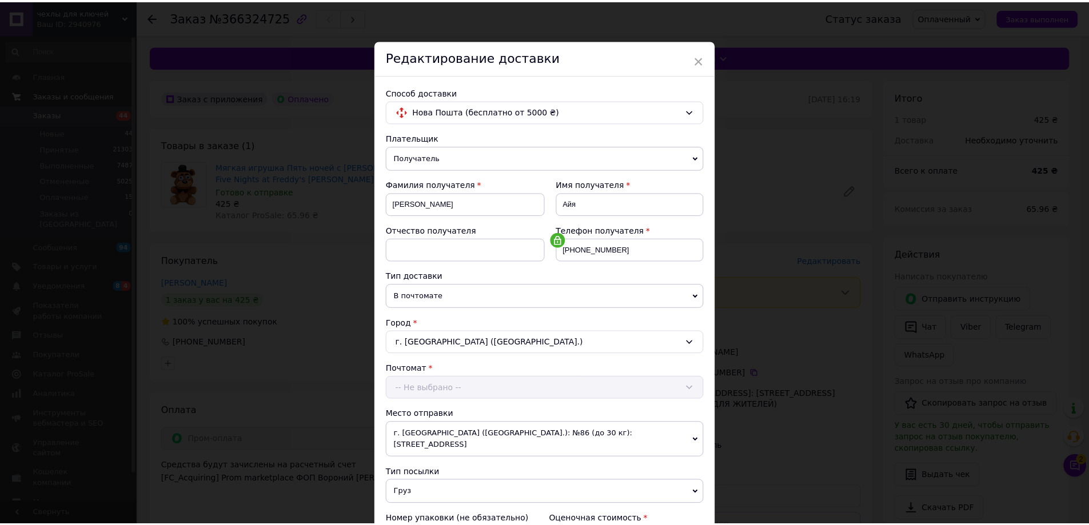
scroll to position [234, 0]
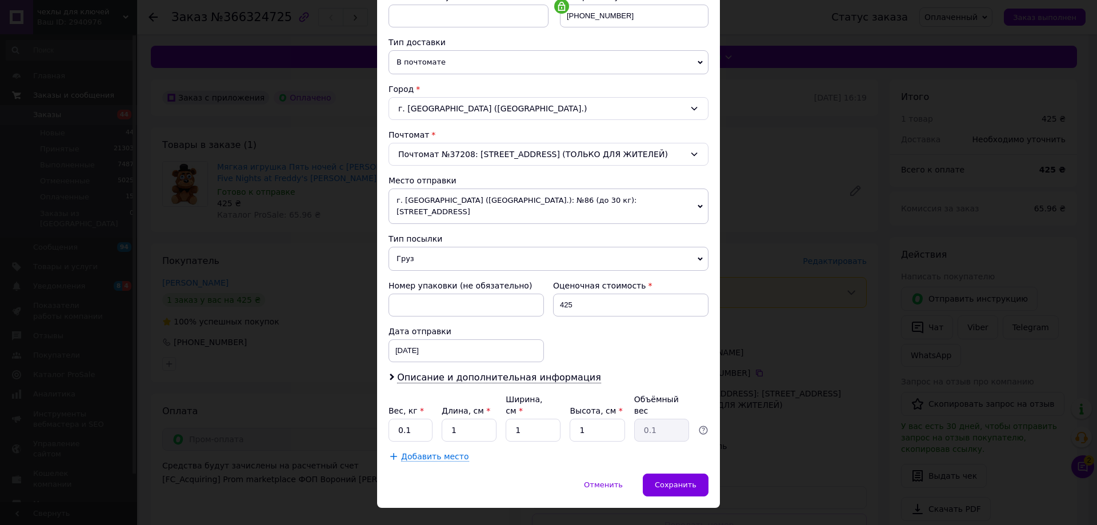
click at [756, 456] on div "× Редактирование доставки Способ доставки Нова Пошта (бесплатно от 5000 ₴) Плат…" at bounding box center [548, 262] width 1097 height 525
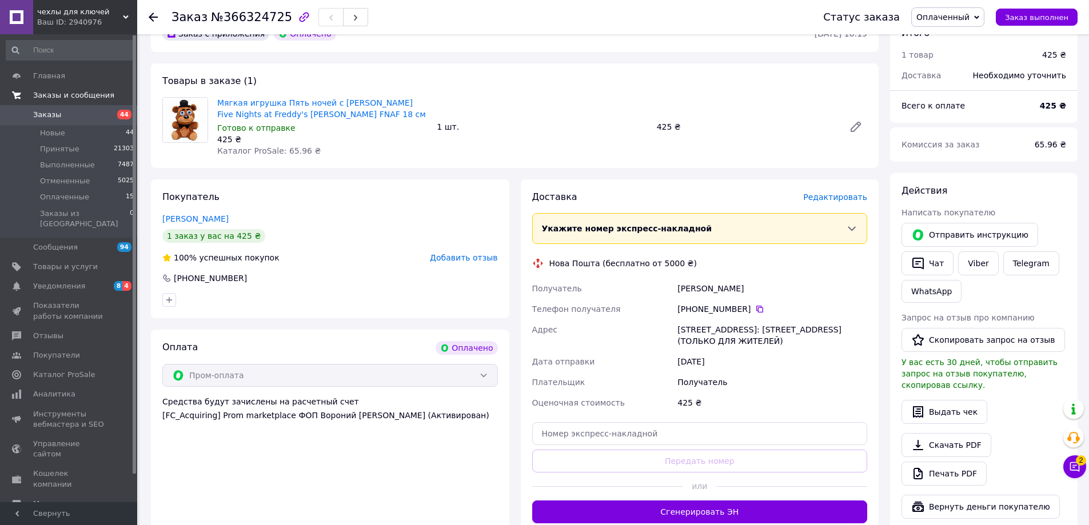
scroll to position [171, 0]
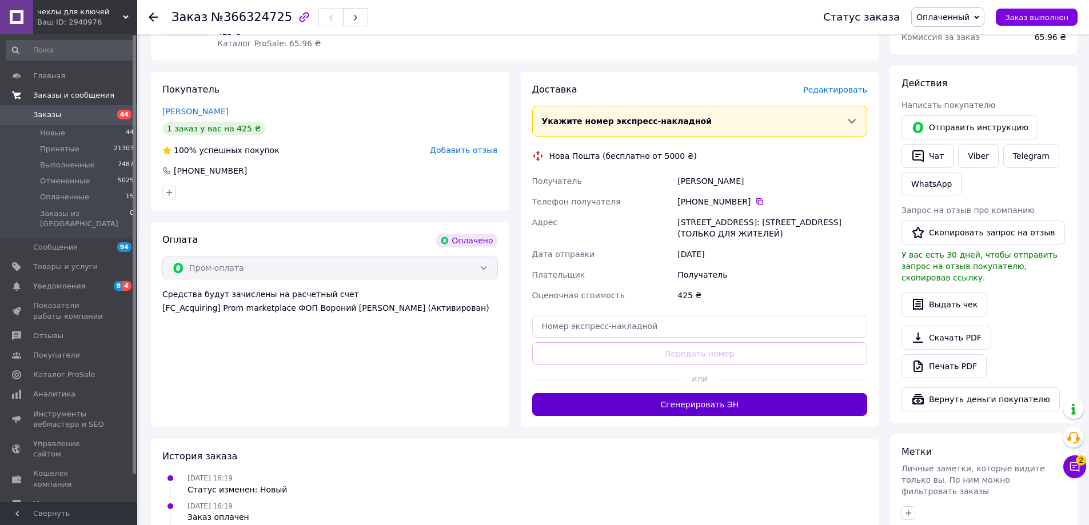
click at [749, 416] on button "Сгенерировать ЭН" at bounding box center [700, 404] width 336 height 23
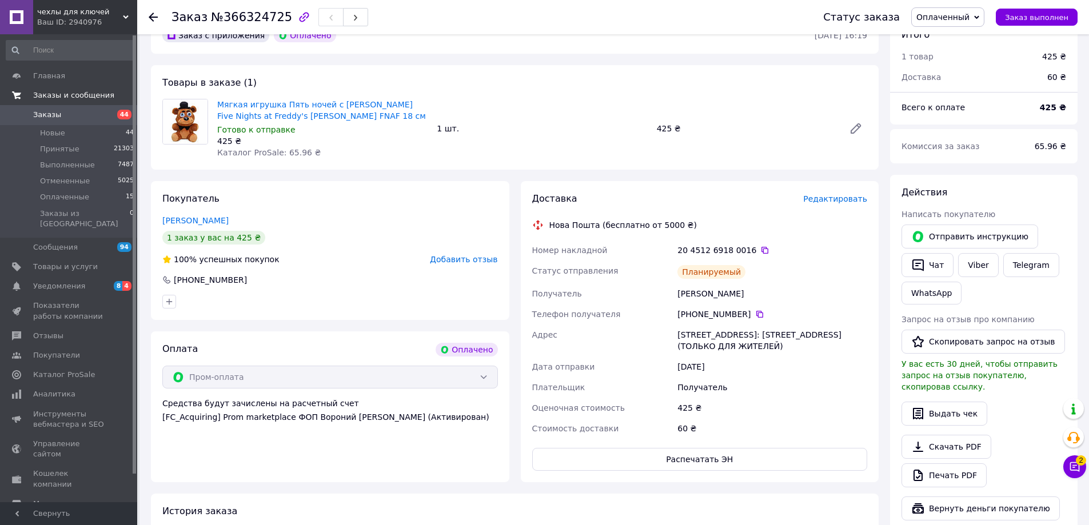
scroll to position [0, 0]
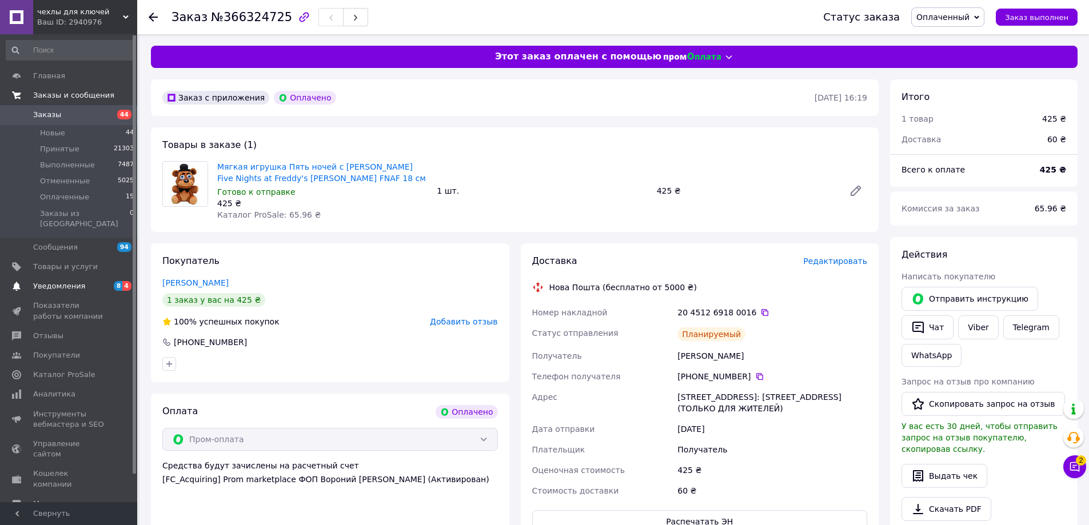
click at [85, 281] on span "Уведомления" at bounding box center [69, 286] width 73 height 10
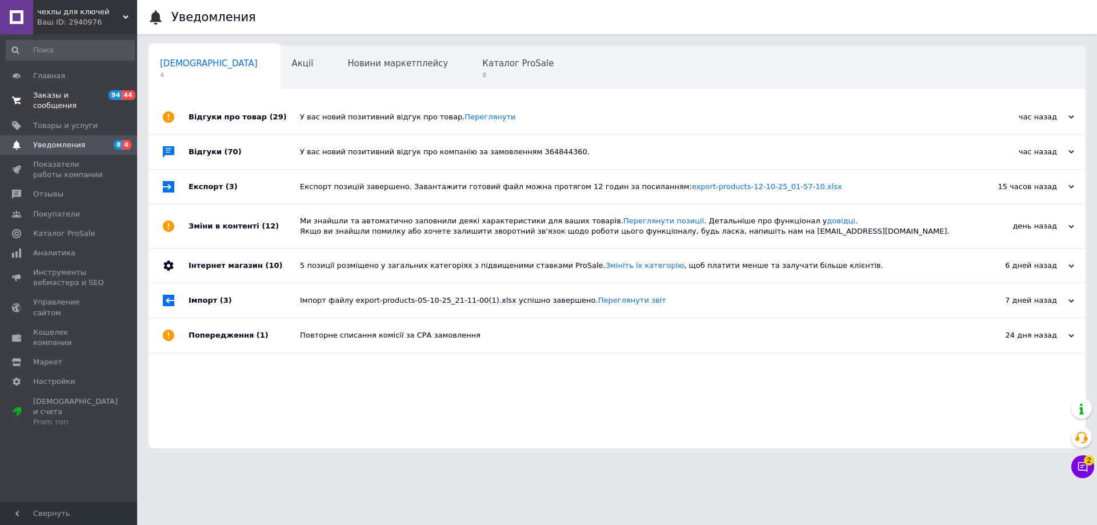
click at [106, 100] on span "94 44" at bounding box center [121, 100] width 31 height 21
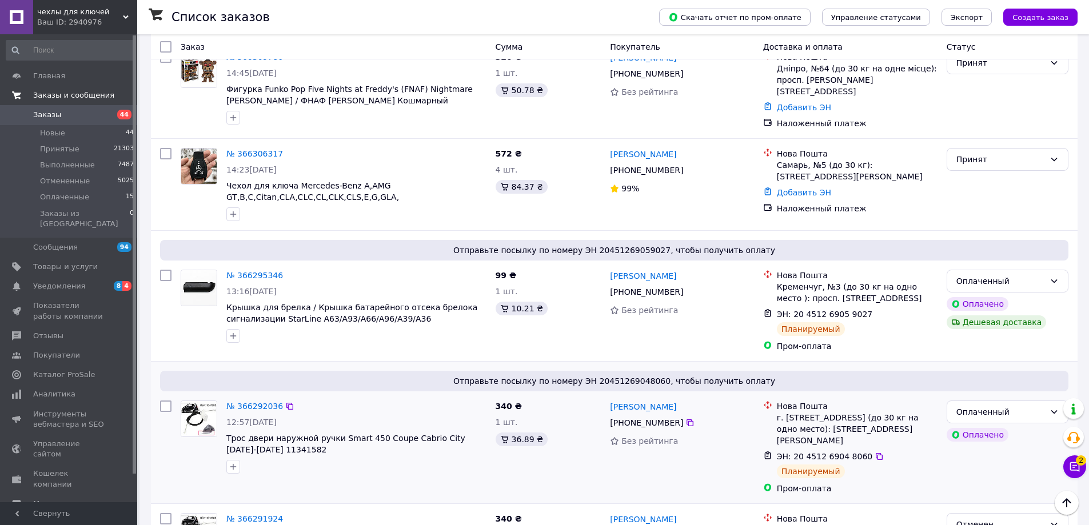
scroll to position [229, 0]
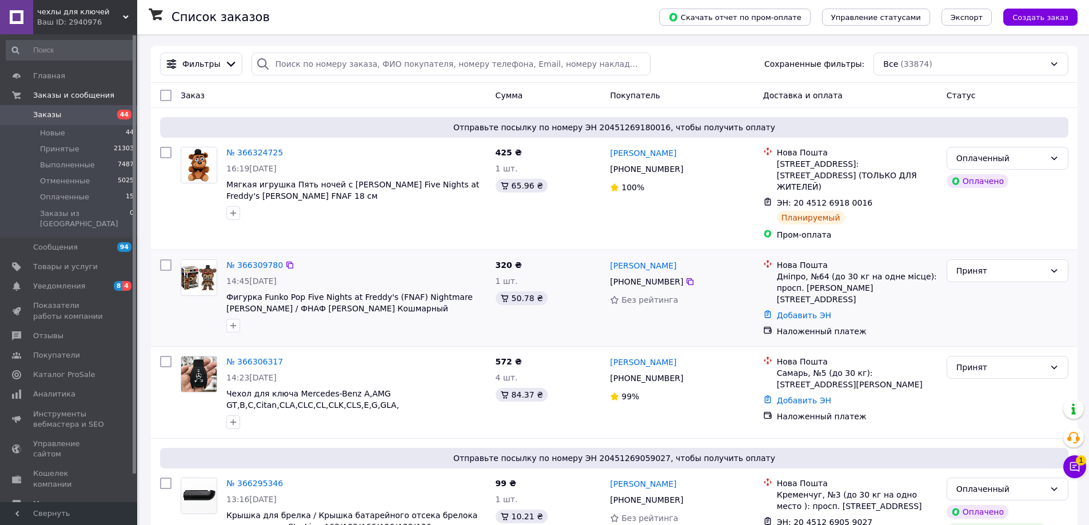
click at [236, 257] on div "№ 366309780 14:45[DATE] Фигурка Funko Pop Five Nights at Freddy's (FNAF) Nightm…" at bounding box center [356, 296] width 269 height 82
click at [239, 262] on link "№ 366309780" at bounding box center [254, 265] width 57 height 9
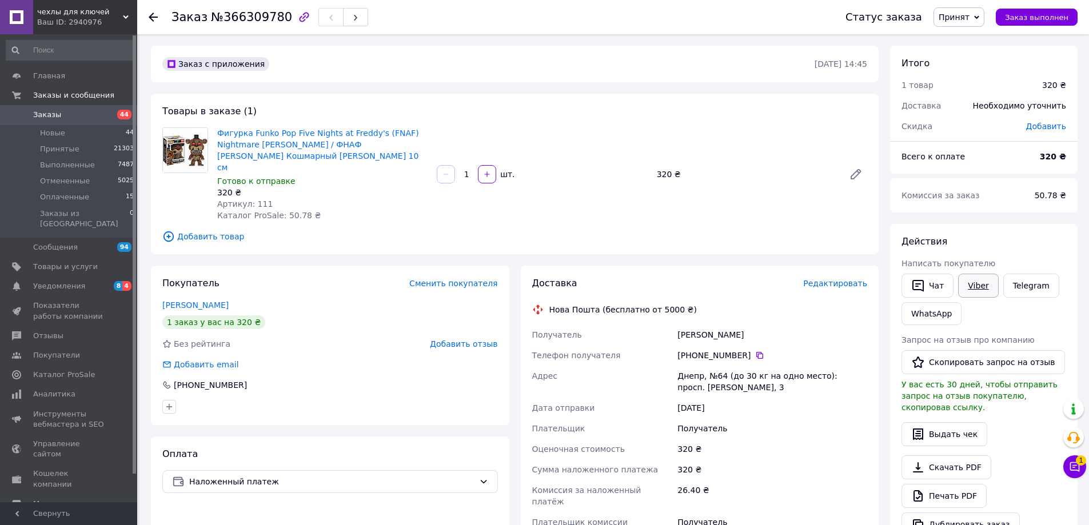
click at [976, 280] on link "Viber" at bounding box center [978, 286] width 40 height 24
